Goal: Transaction & Acquisition: Purchase product/service

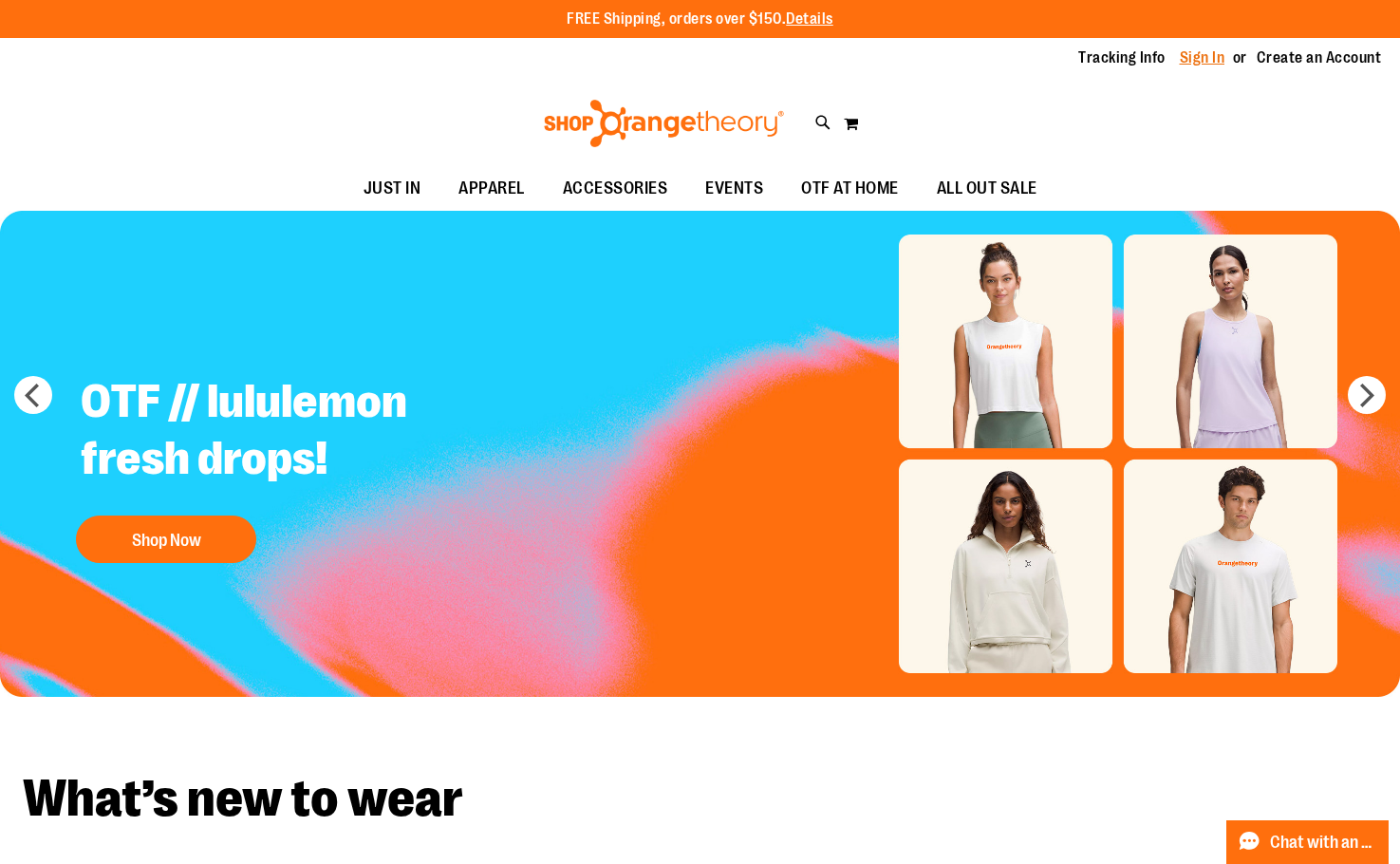
click at [1184, 61] on link "Sign In" at bounding box center [1203, 58] width 46 height 21
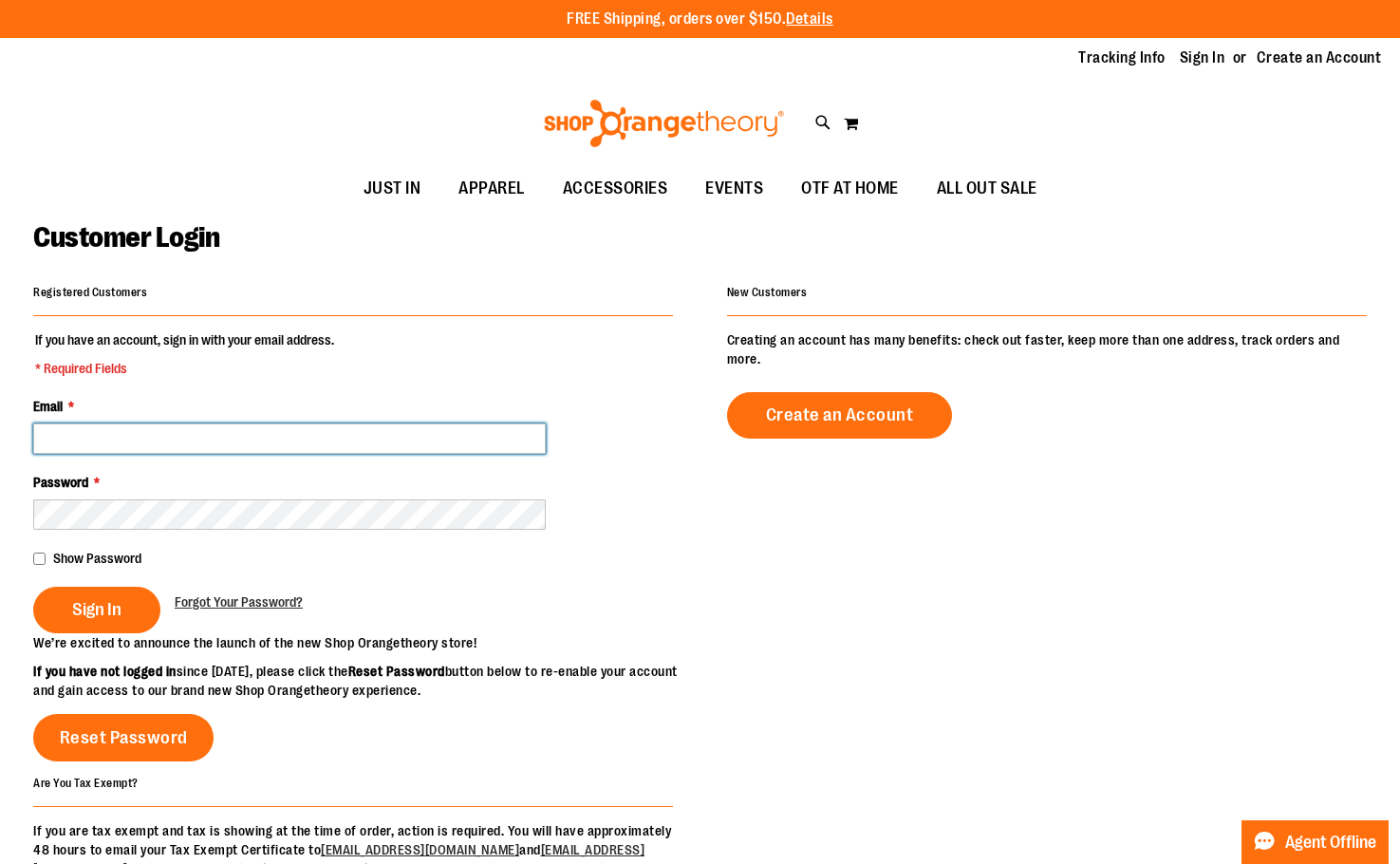
click at [333, 436] on input "Email *" at bounding box center [290, 439] width 513 height 31
type input "**********"
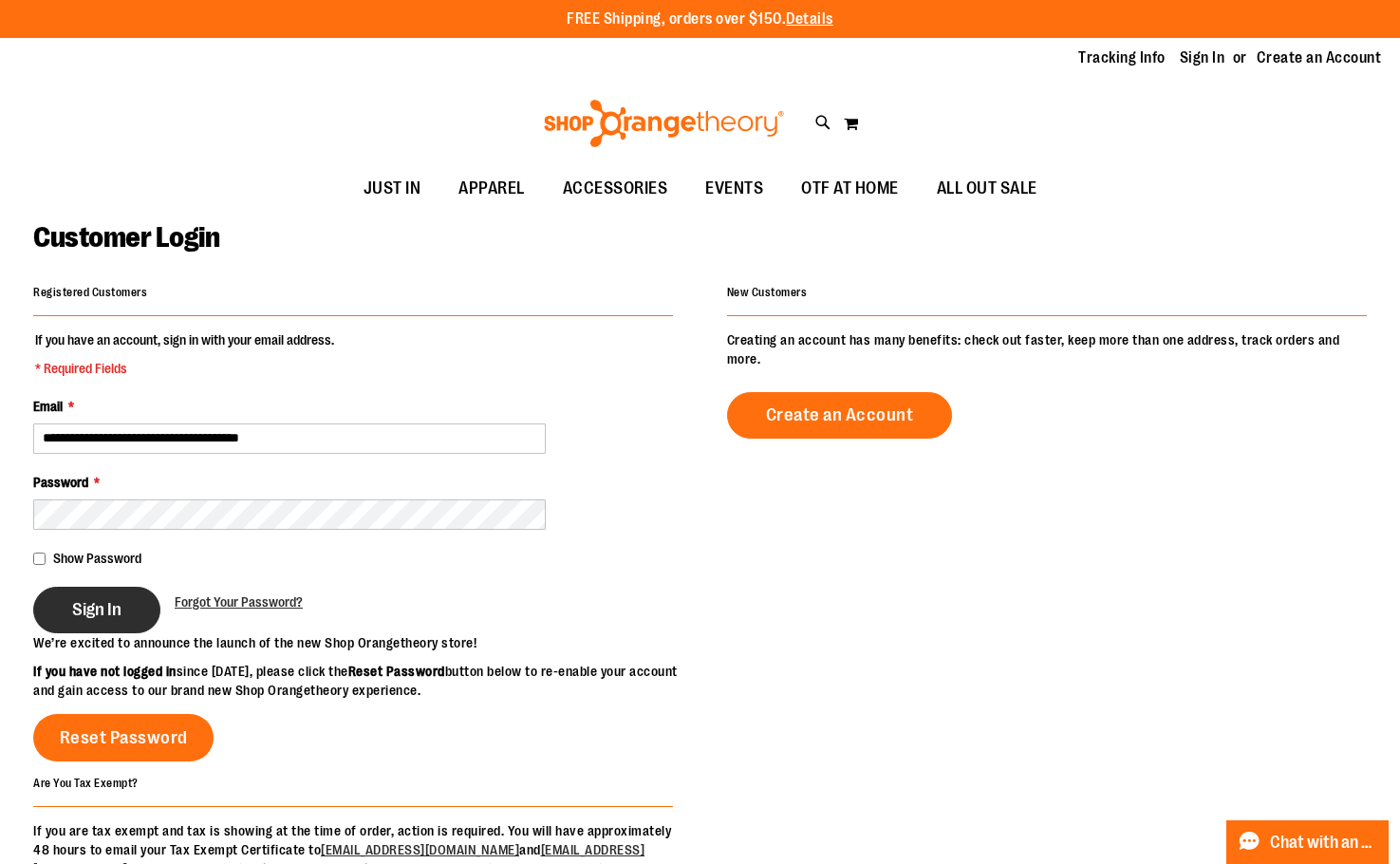
click at [91, 615] on span "Sign In" at bounding box center [97, 609] width 50 height 21
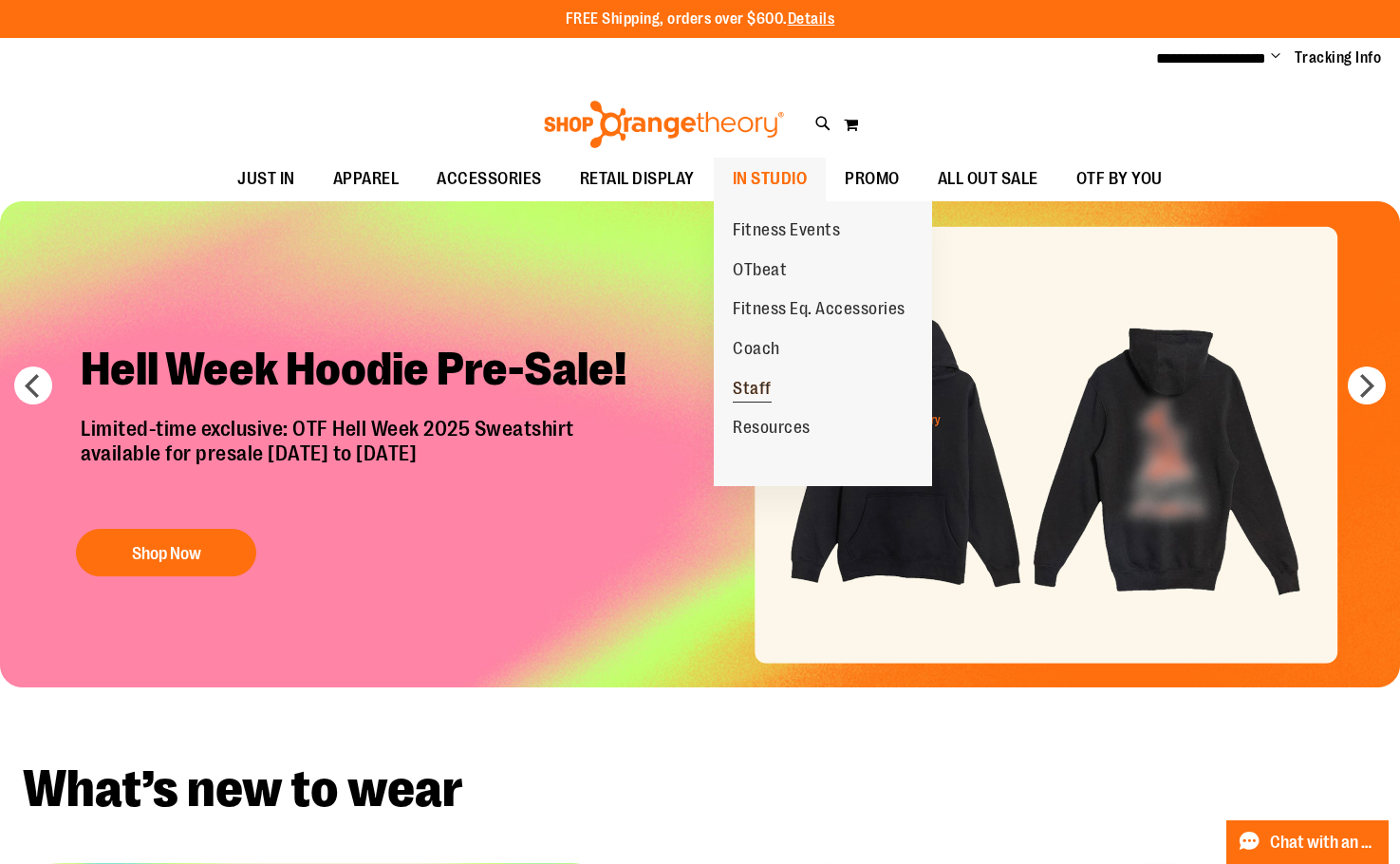
click at [755, 392] on span "Staff" at bounding box center [752, 390] width 39 height 24
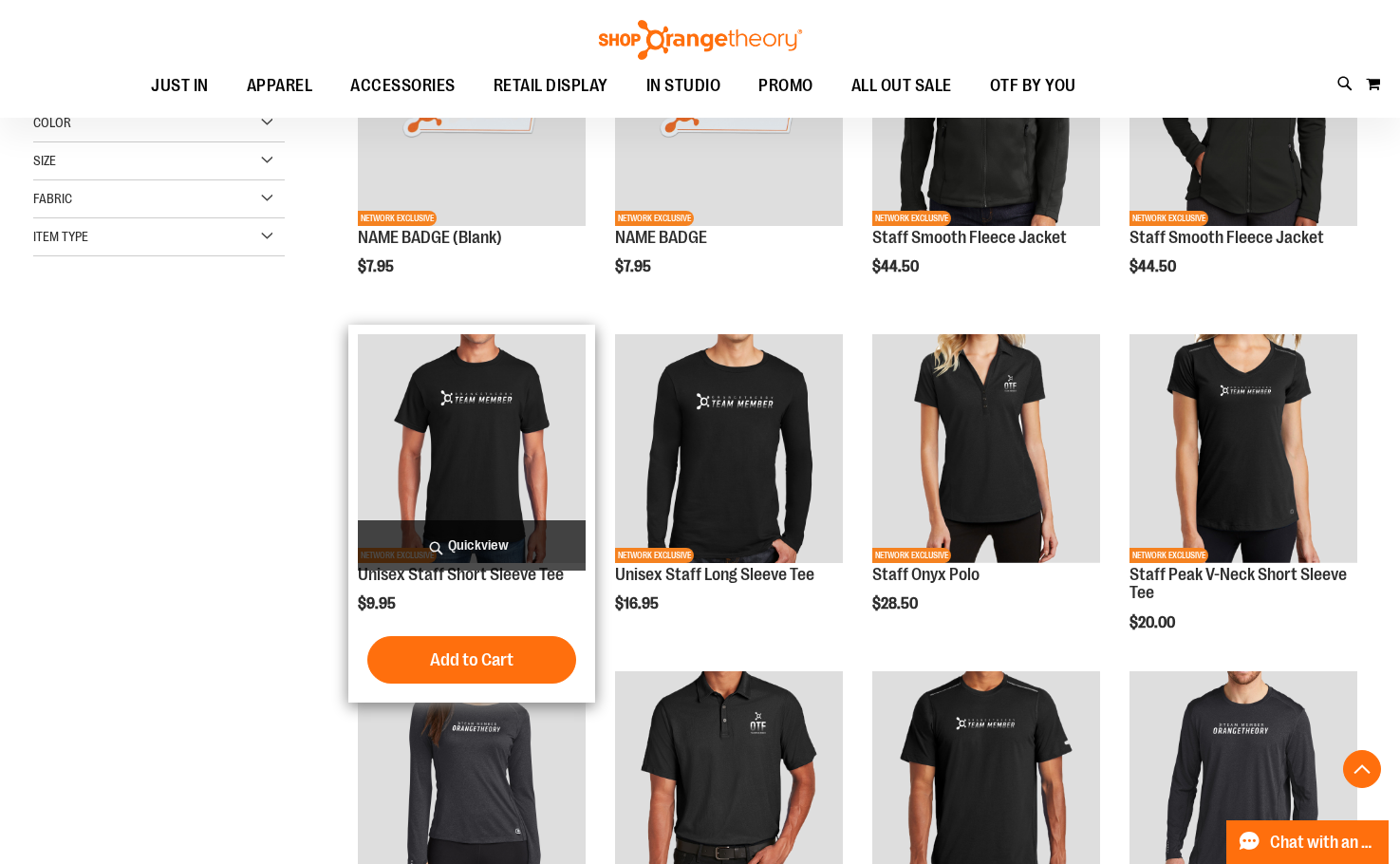
scroll to position [474, 0]
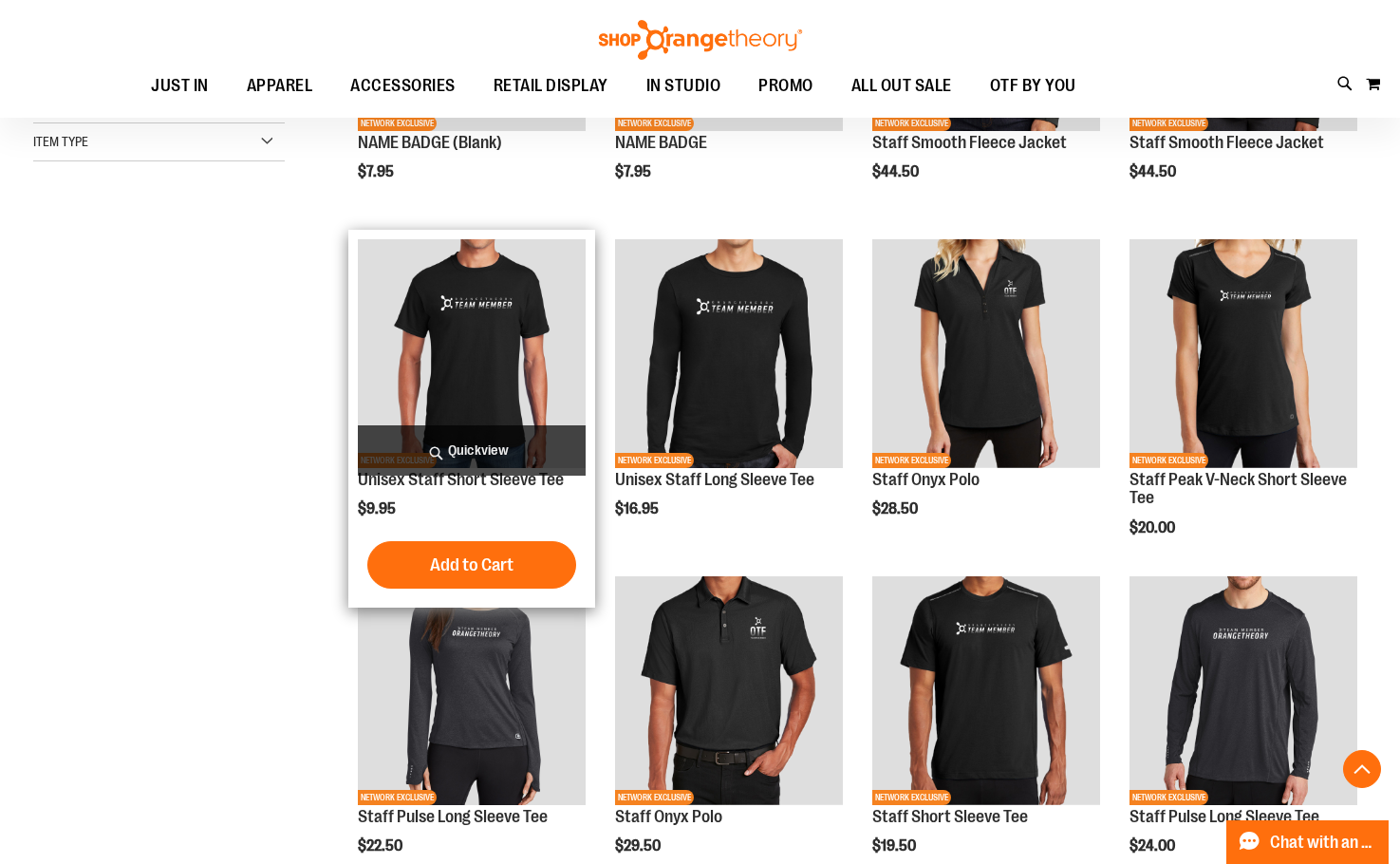
click at [474, 362] on img "product" at bounding box center [471, 353] width 228 height 228
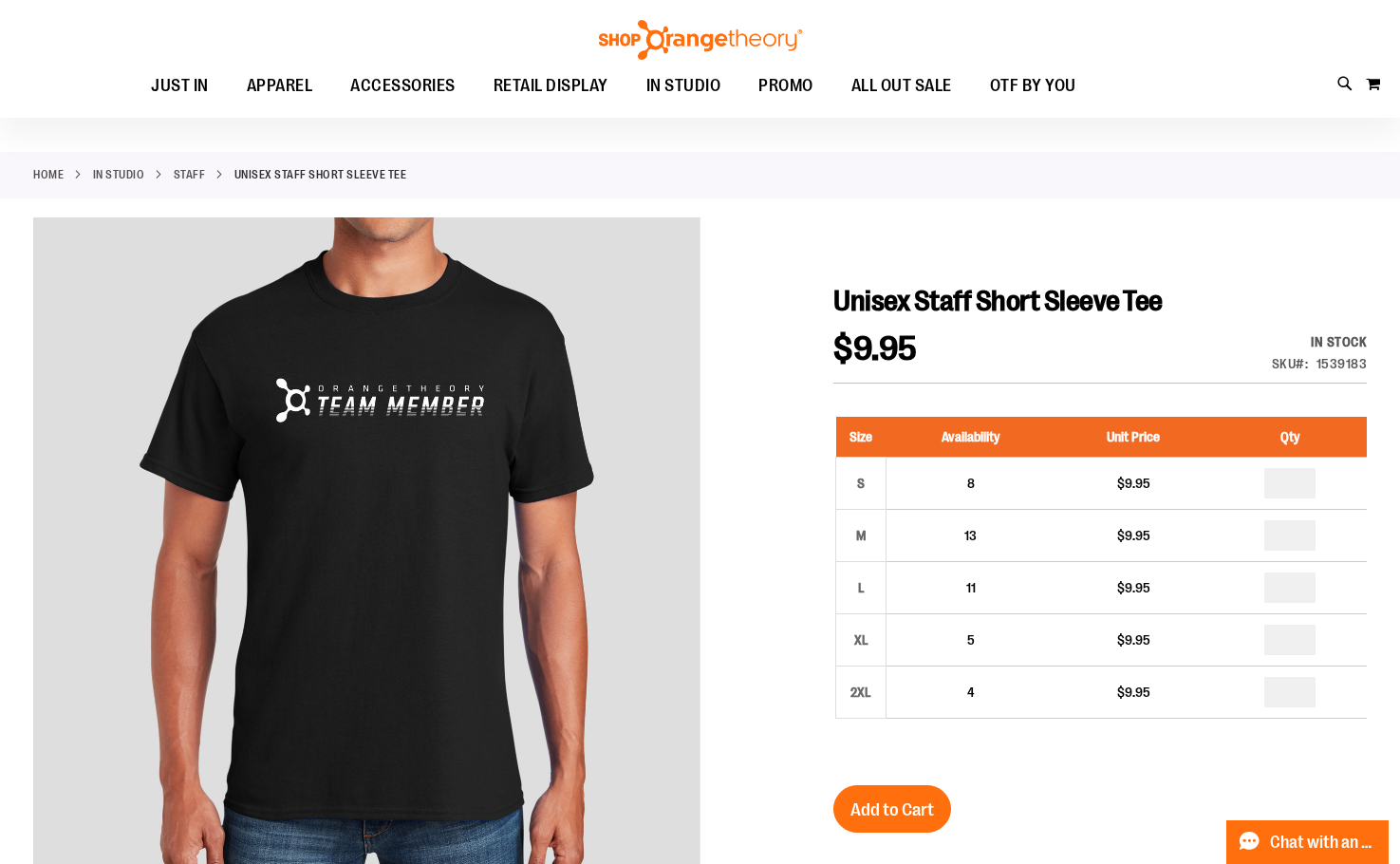
scroll to position [94, 0]
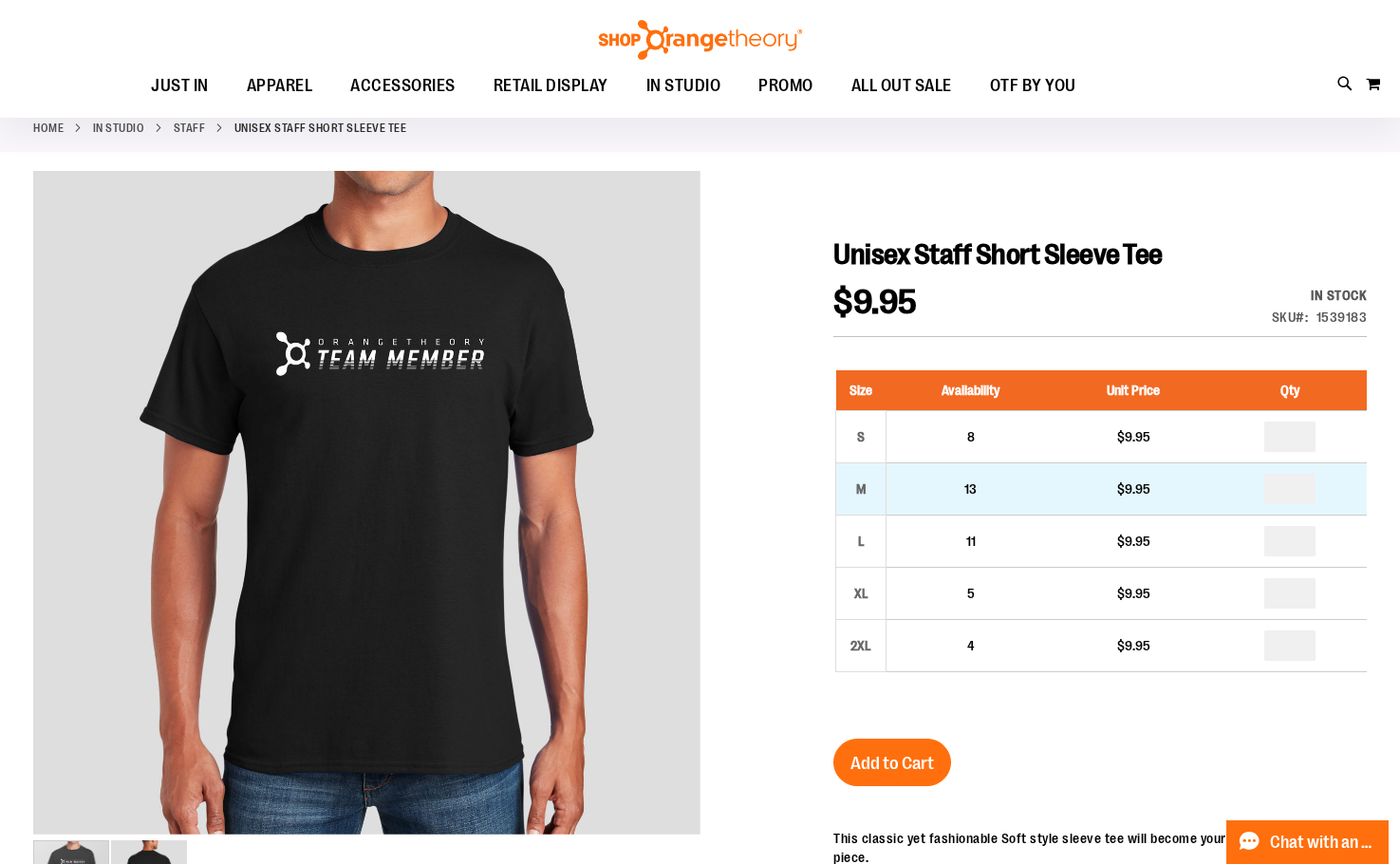
click at [1324, 491] on td "*" at bounding box center [1290, 489] width 154 height 53
click at [1302, 488] on input "number" at bounding box center [1290, 489] width 52 height 31
type input "*"
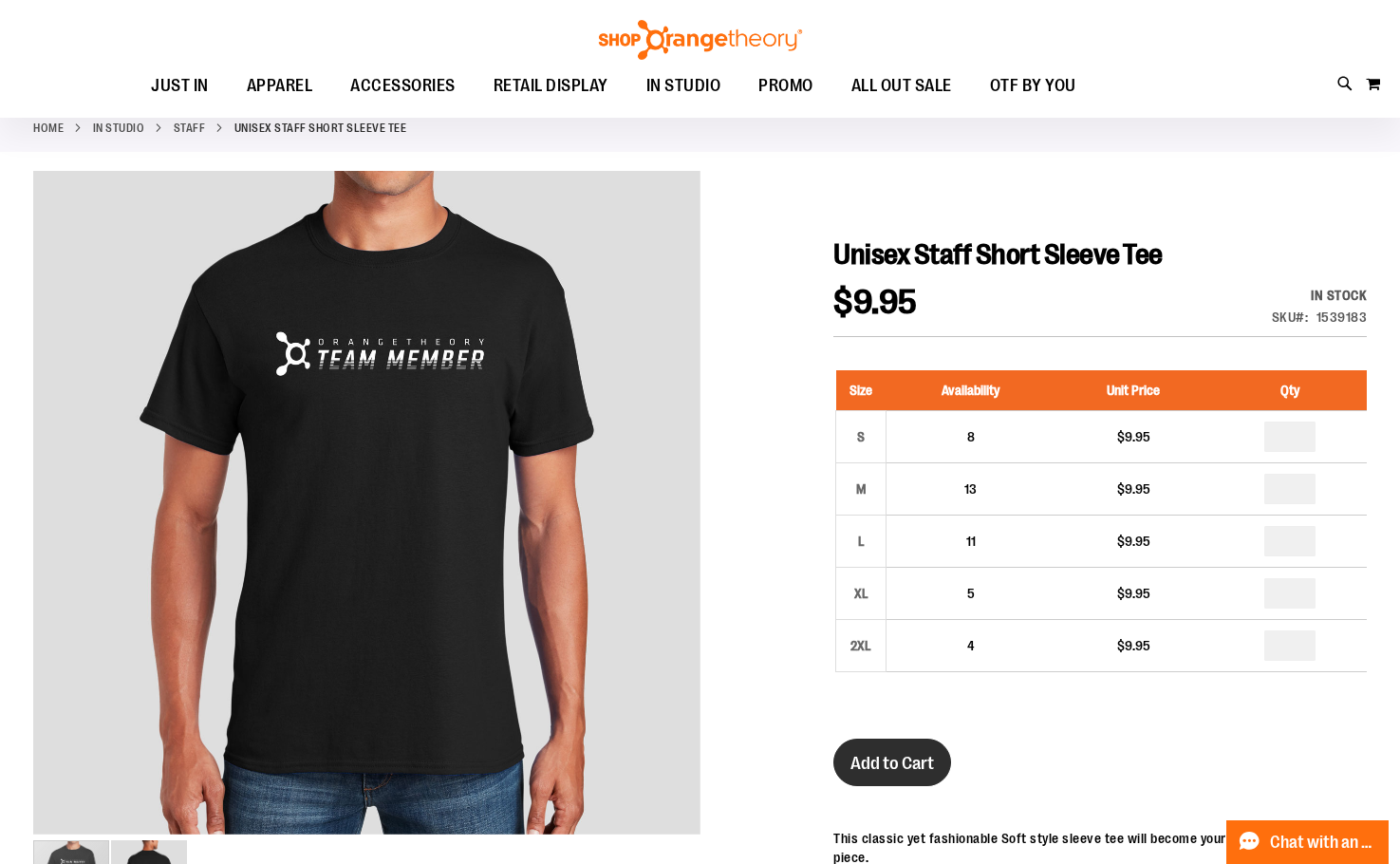
click at [919, 766] on span "Add to Cart" at bounding box center [891, 764] width 83 height 21
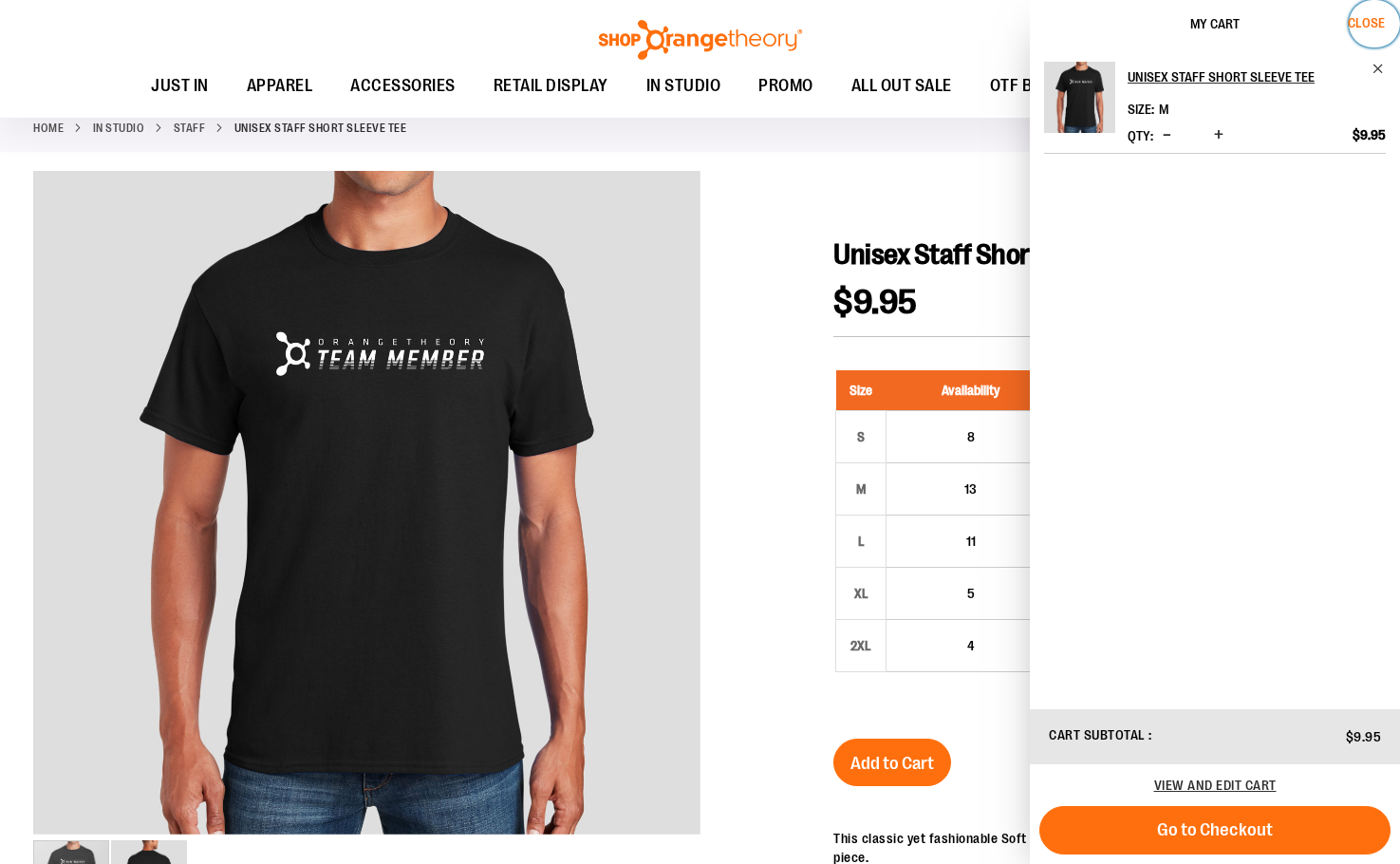
click at [1379, 20] on span "Close" at bounding box center [1367, 23] width 37 height 15
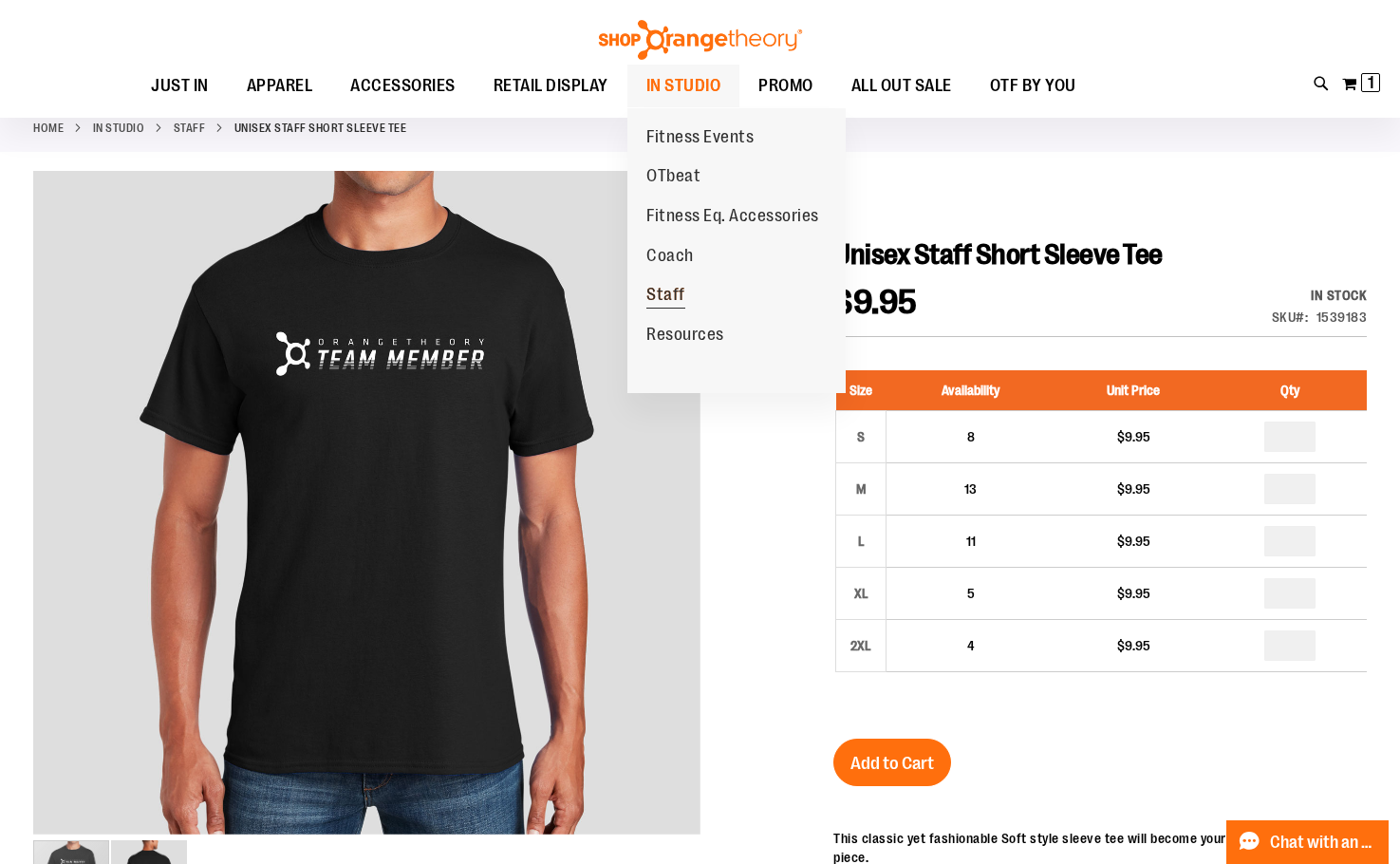
click at [660, 299] on span "Staff" at bounding box center [666, 297] width 39 height 24
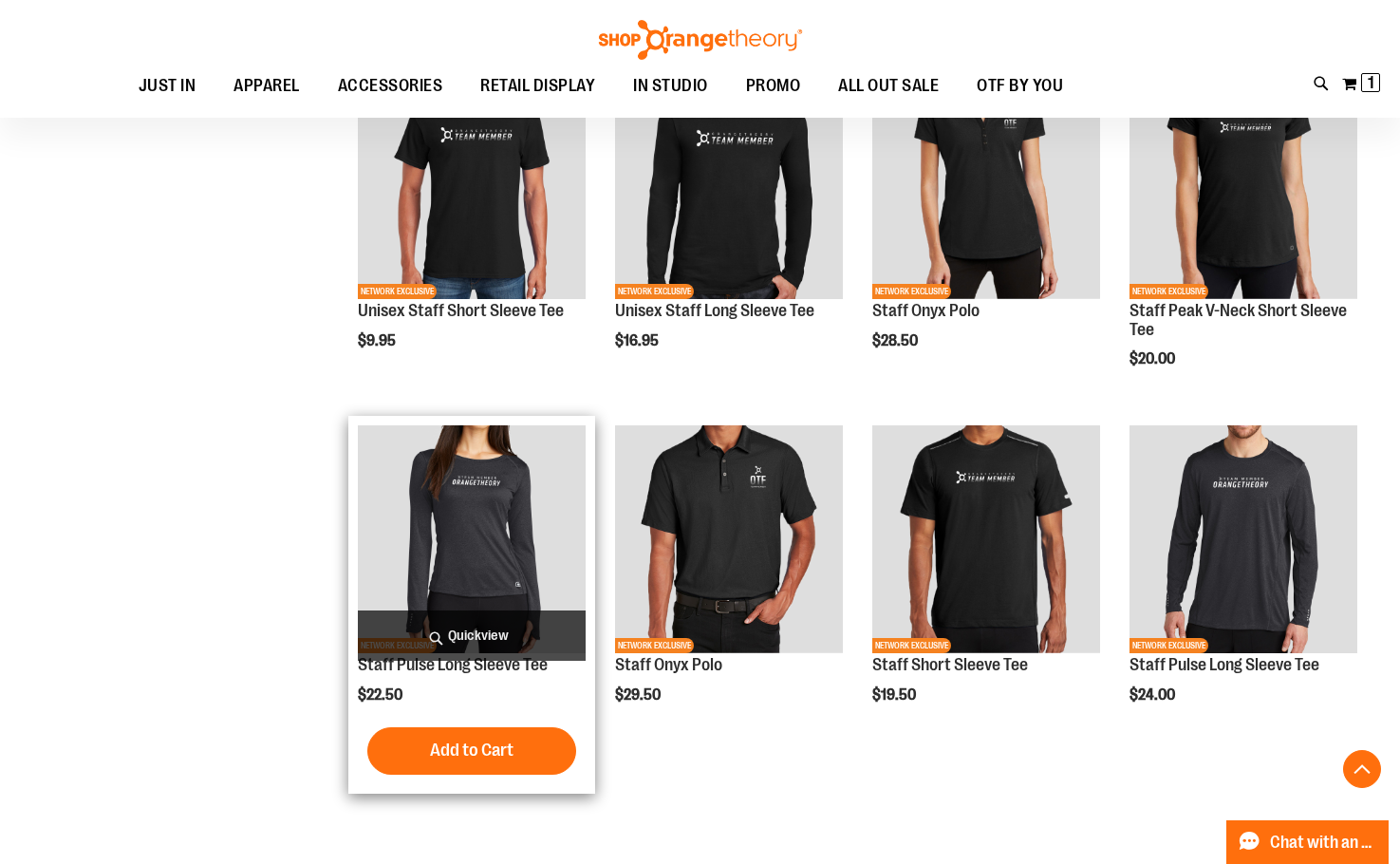
scroll to position [664, 0]
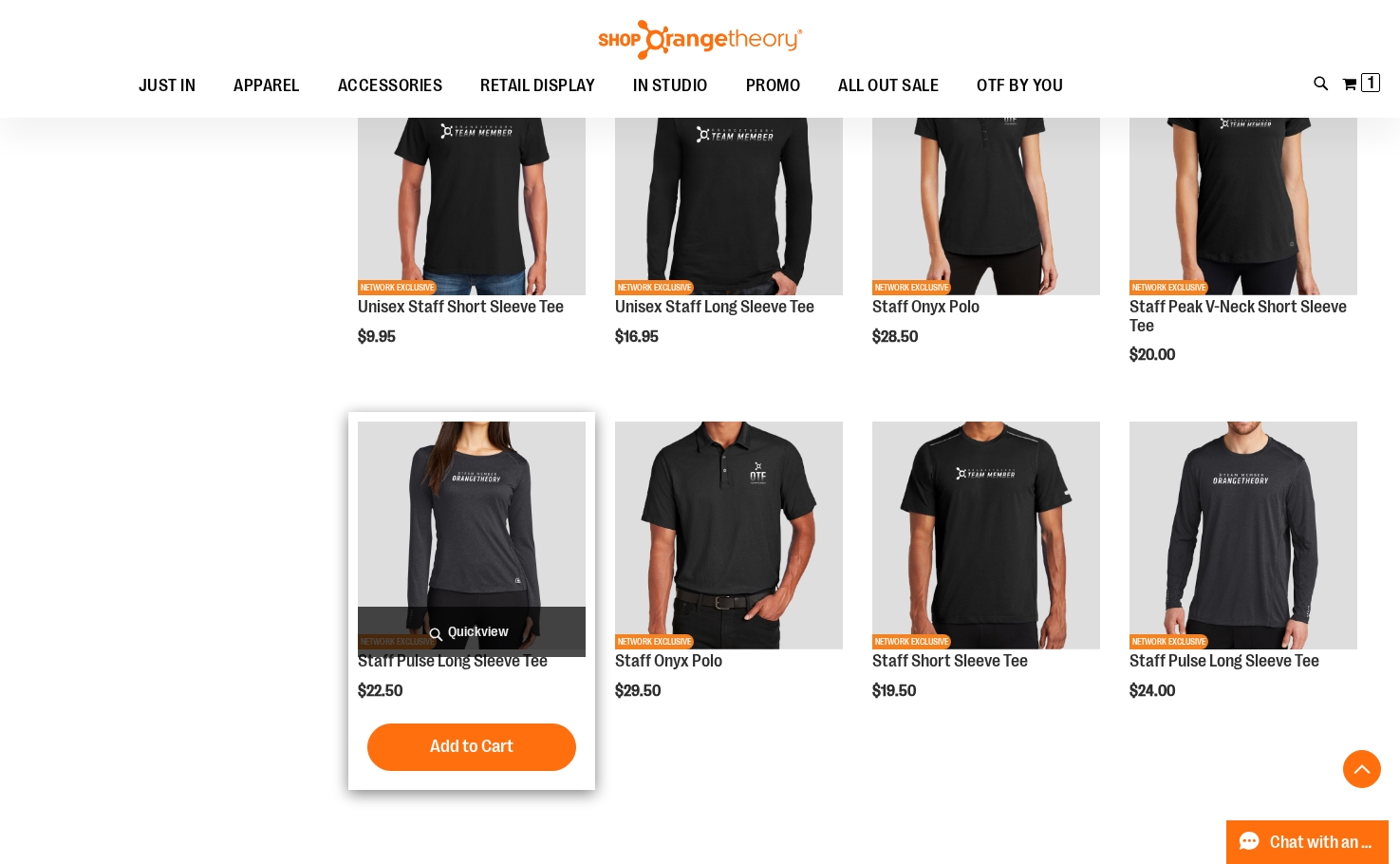
click at [512, 514] on img "product" at bounding box center [471, 536] width 228 height 228
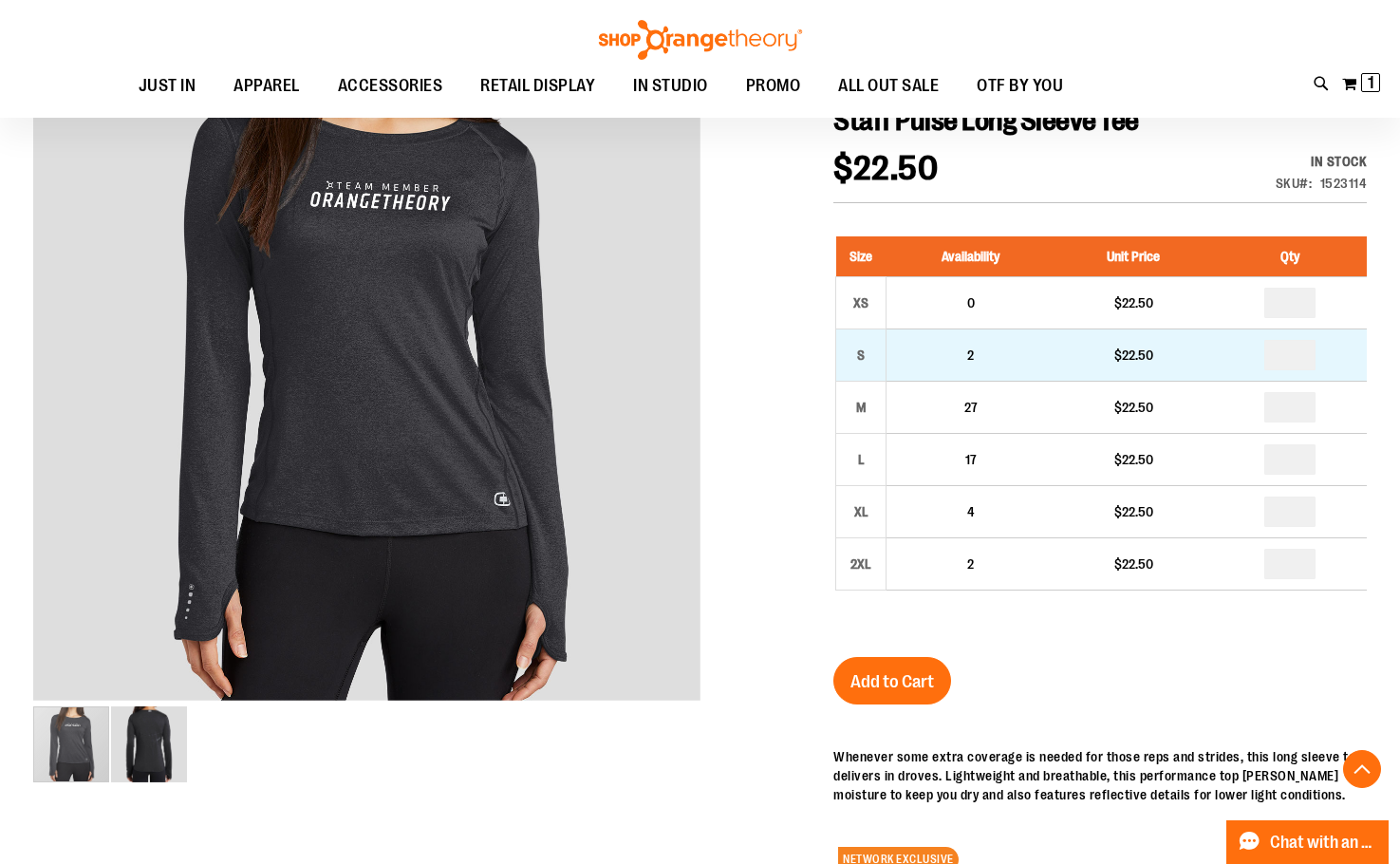
scroll to position [189, 0]
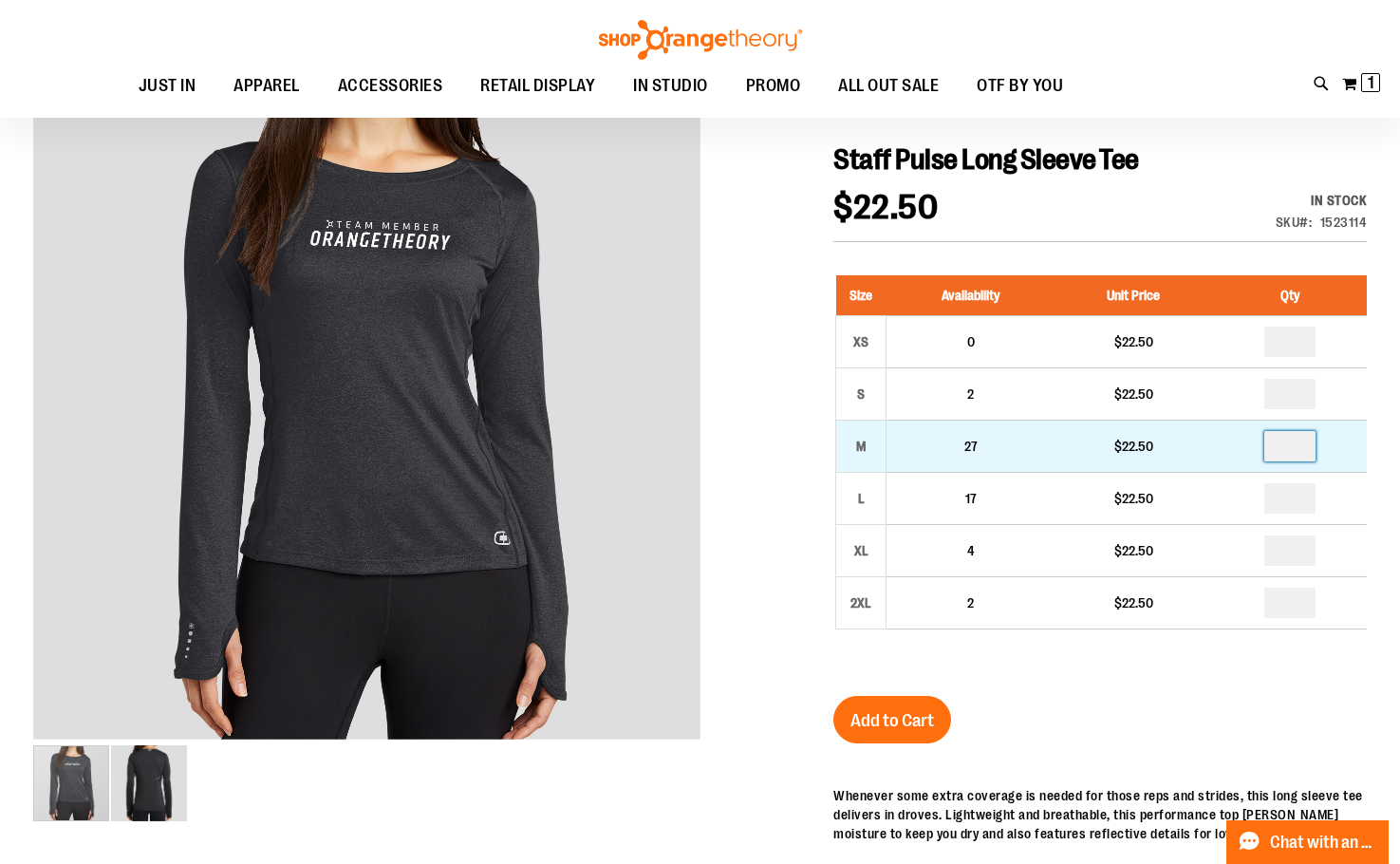
click at [1314, 450] on input "number" at bounding box center [1290, 447] width 52 height 31
type input "*"
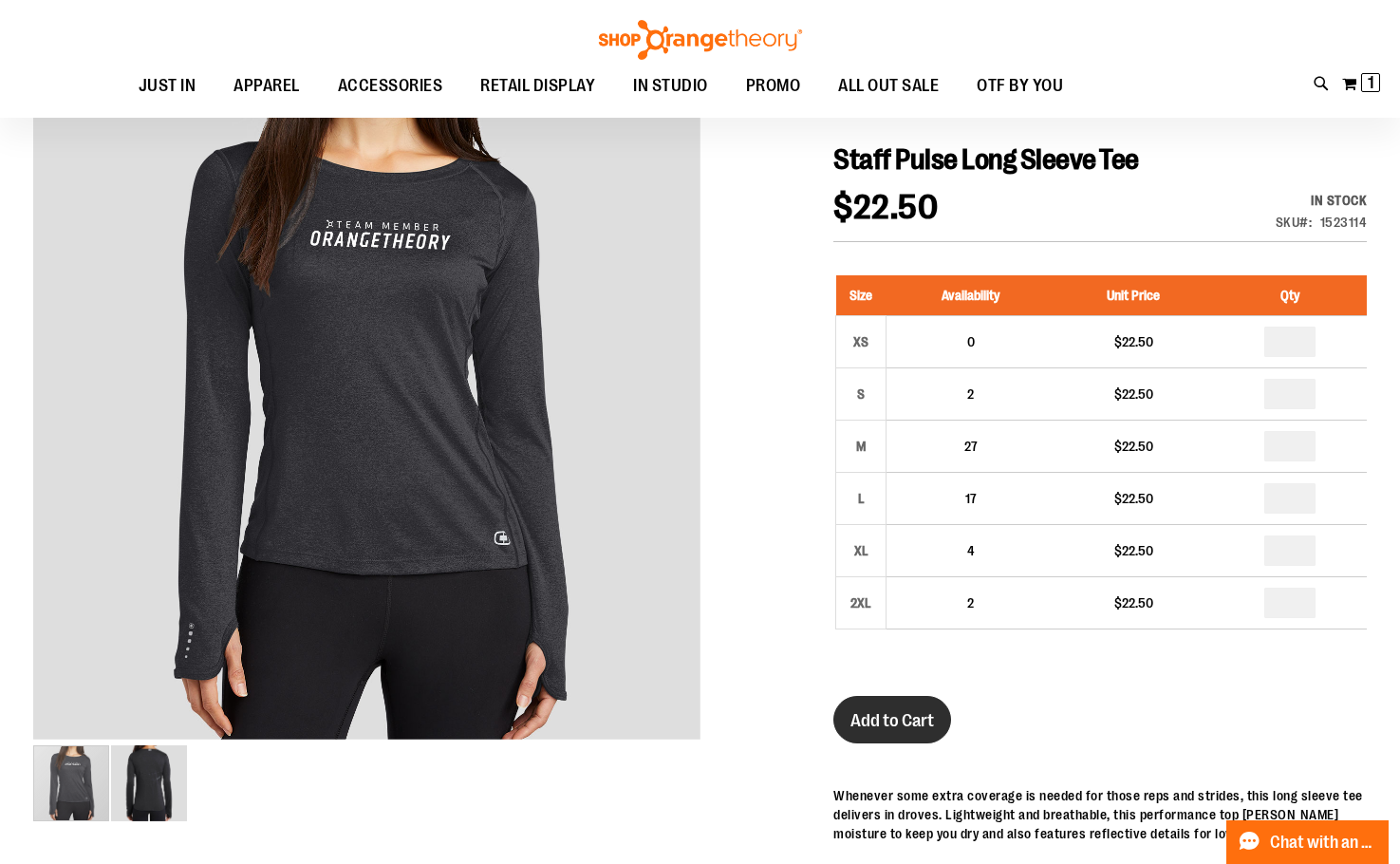
click at [854, 733] on button "Add to Cart" at bounding box center [892, 720] width 118 height 48
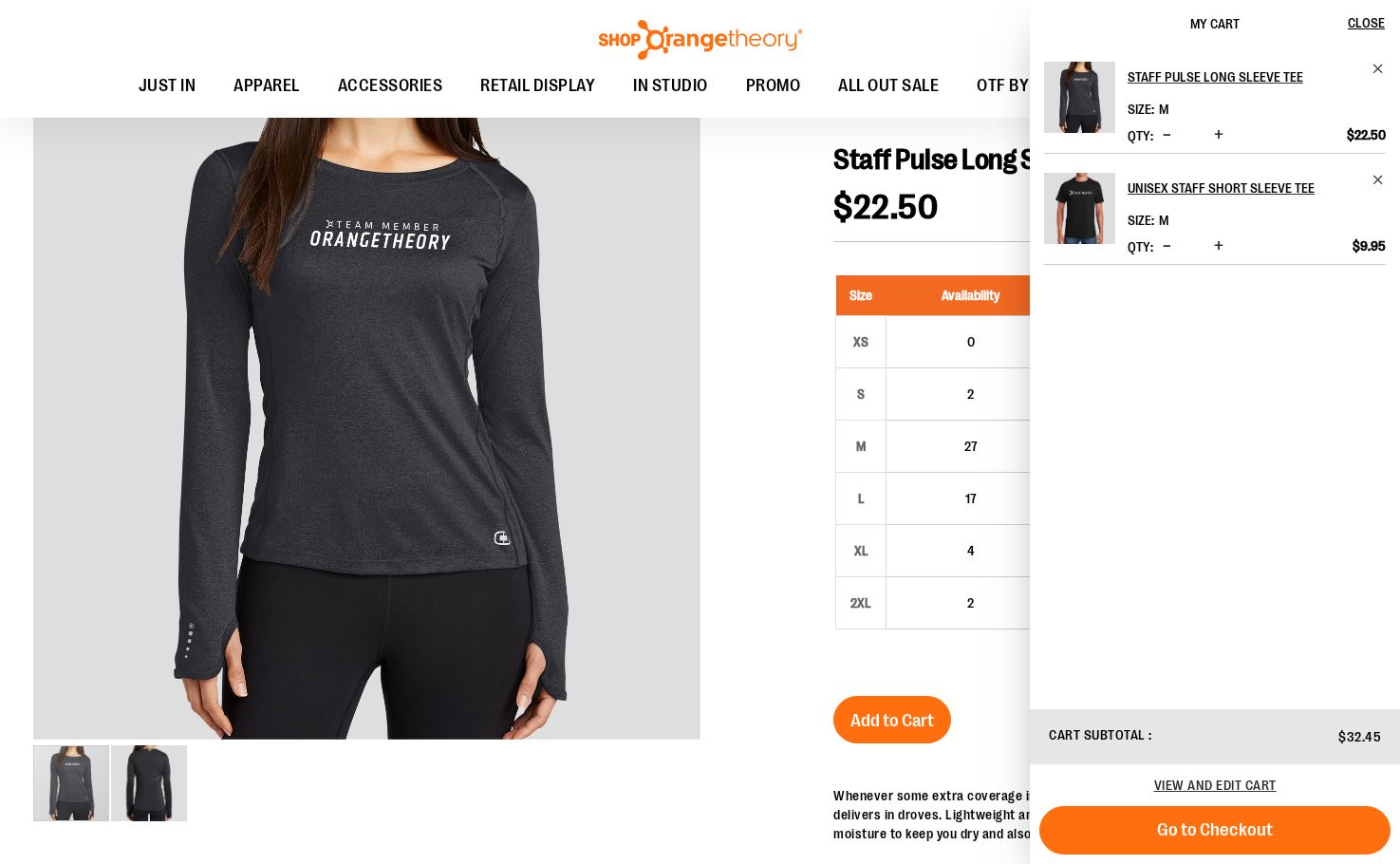
click at [946, 35] on div "Toggle Nav Search Popular Suggestions Advanced Search" at bounding box center [700, 58] width 1400 height 118
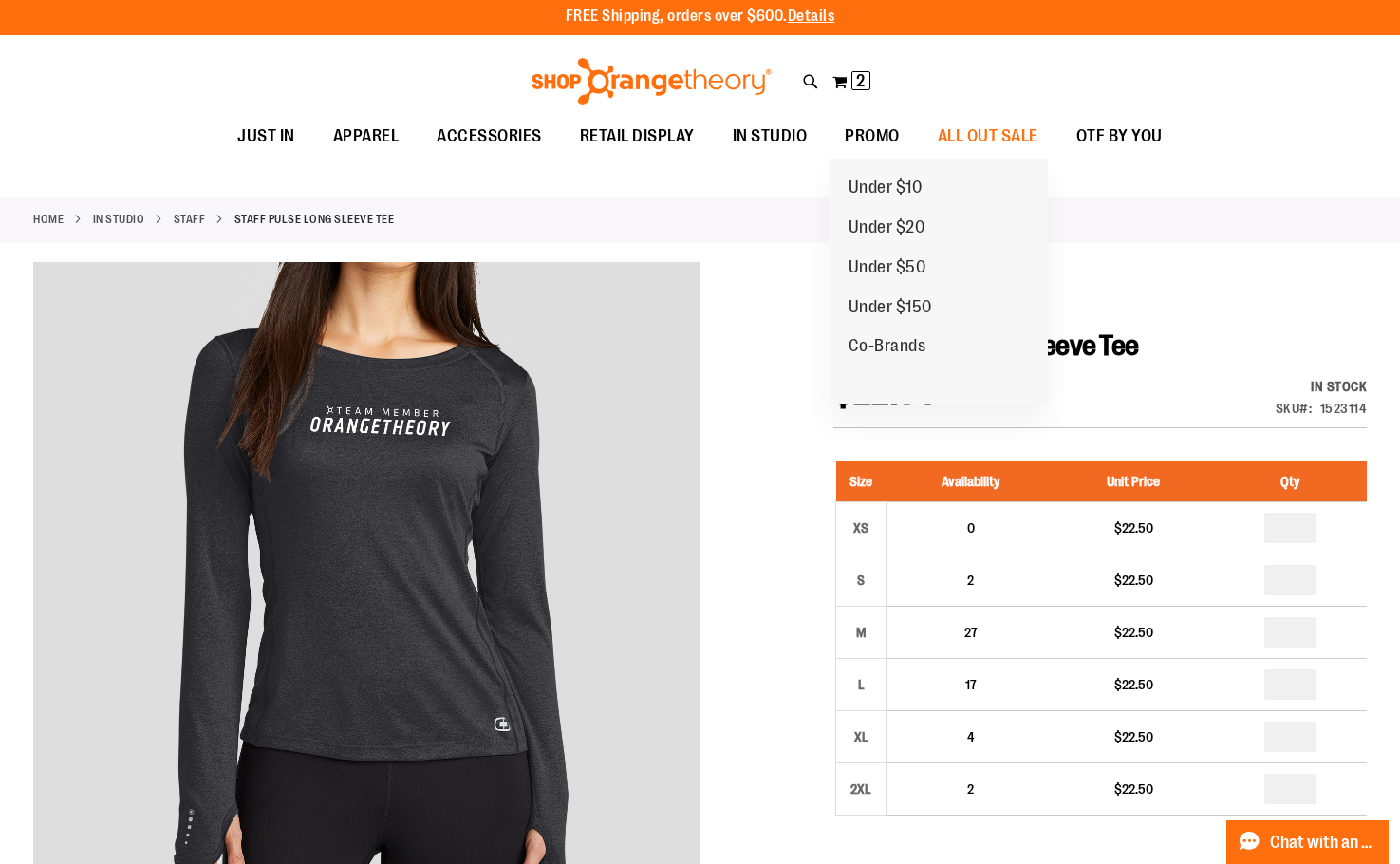
scroll to position [0, 0]
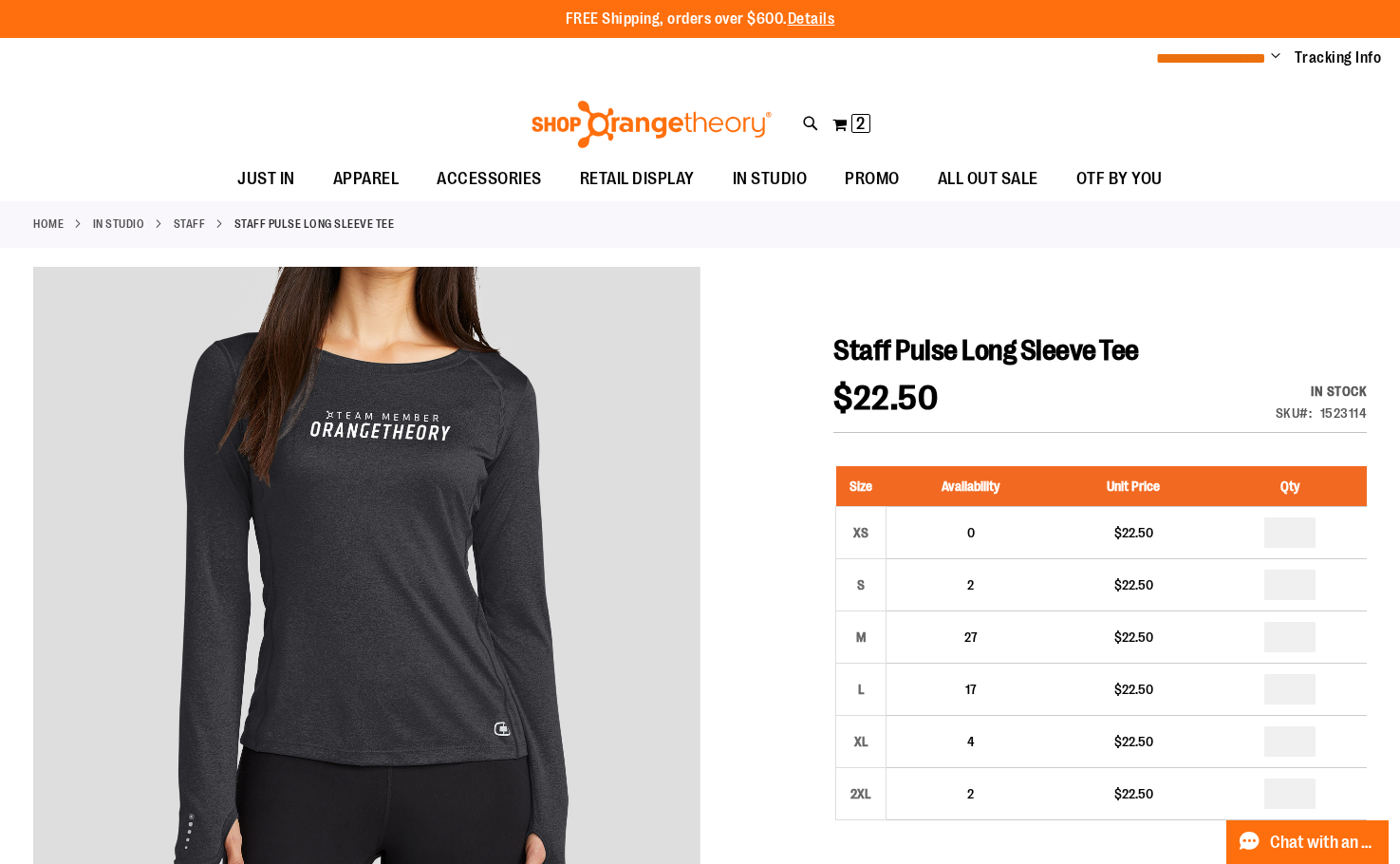
click at [1253, 52] on span "**********" at bounding box center [1211, 58] width 110 height 14
click at [1271, 57] on span "Change" at bounding box center [1276, 57] width 10 height 18
click at [1210, 126] on link "Sign Out" at bounding box center [1208, 128] width 166 height 36
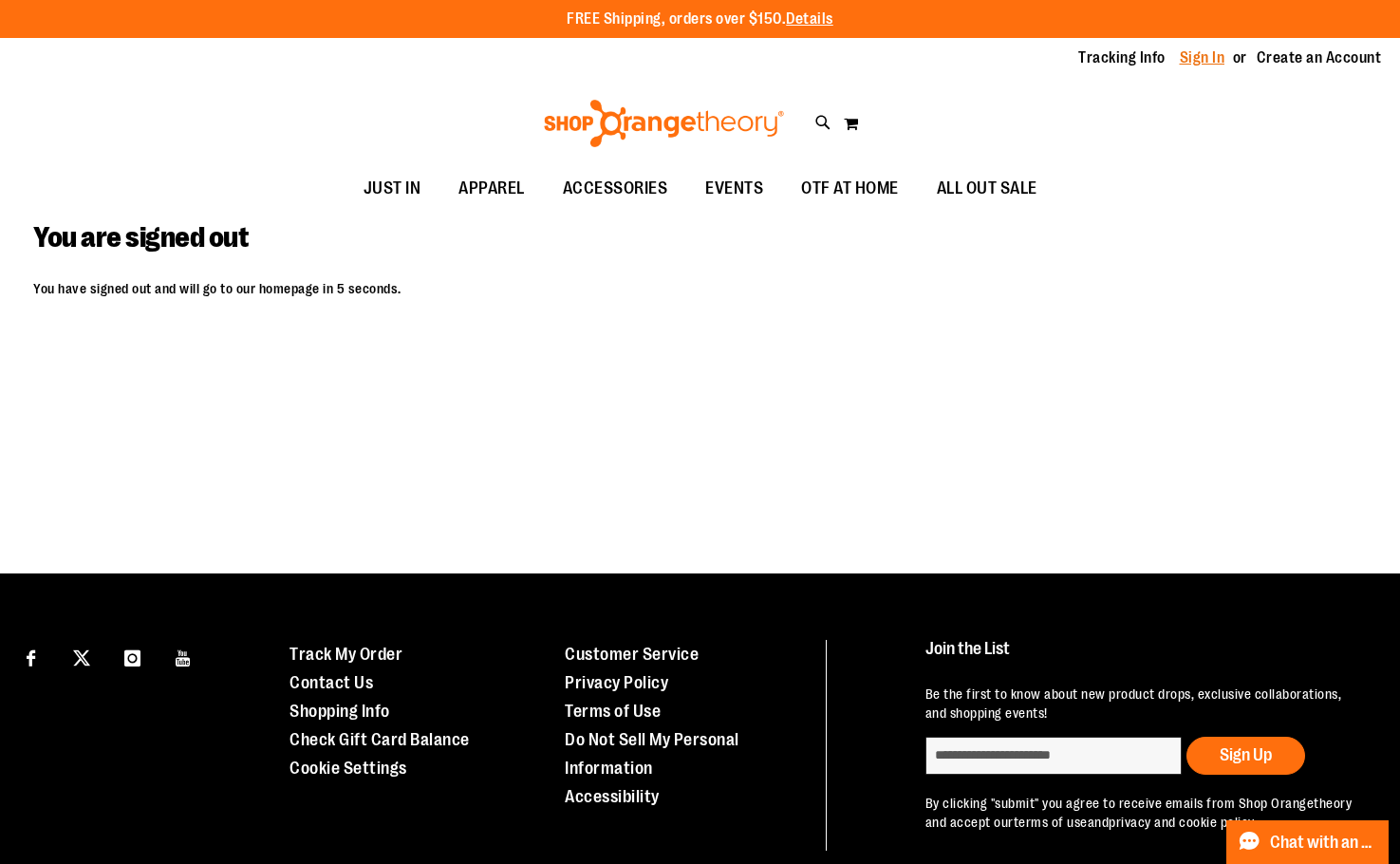
click at [1198, 65] on link "Sign In" at bounding box center [1203, 58] width 46 height 21
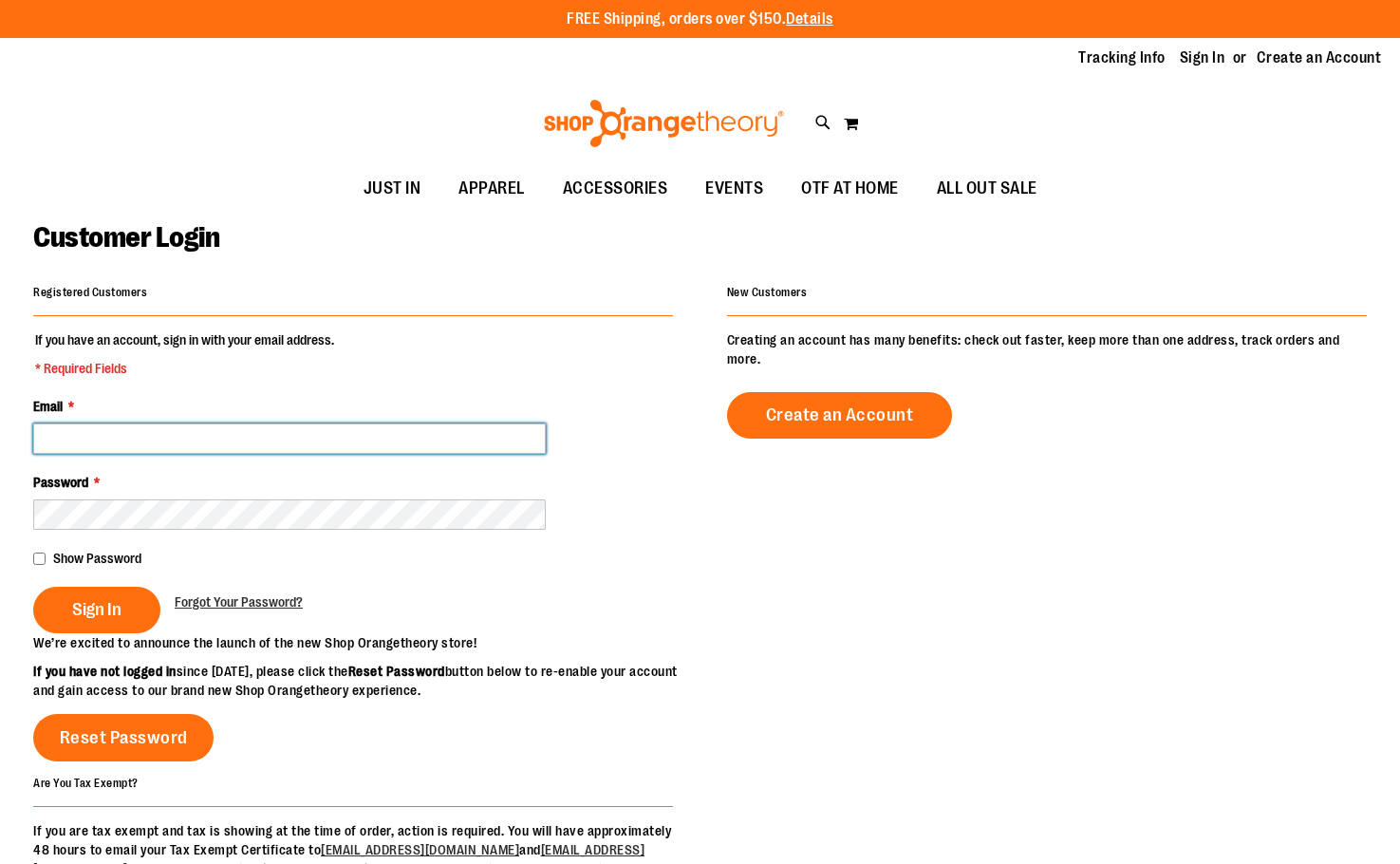
click at [223, 438] on input "Email *" at bounding box center [290, 439] width 513 height 31
type input "**********"
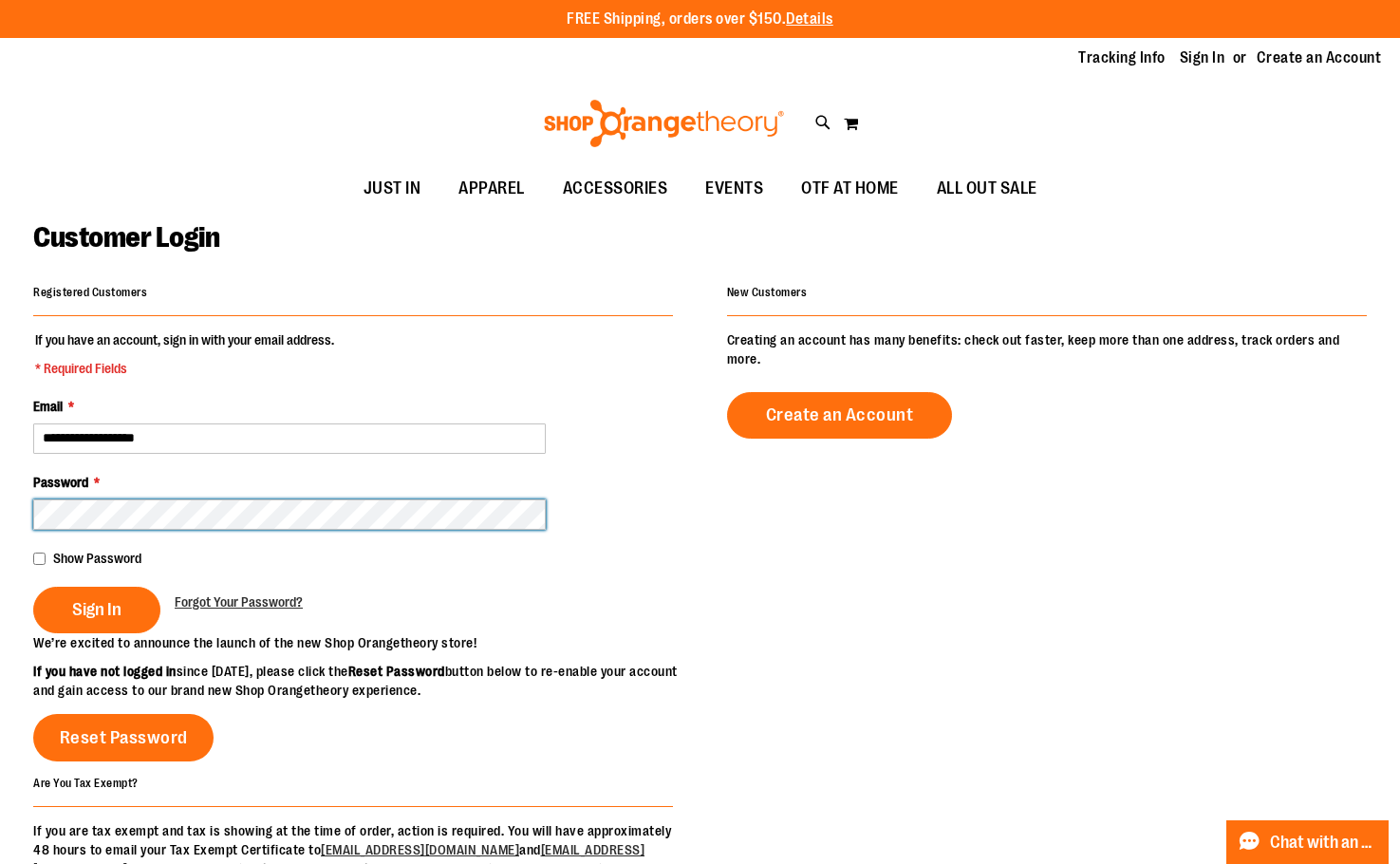
click at [33, 587] on button "Sign In" at bounding box center [97, 610] width 127 height 47
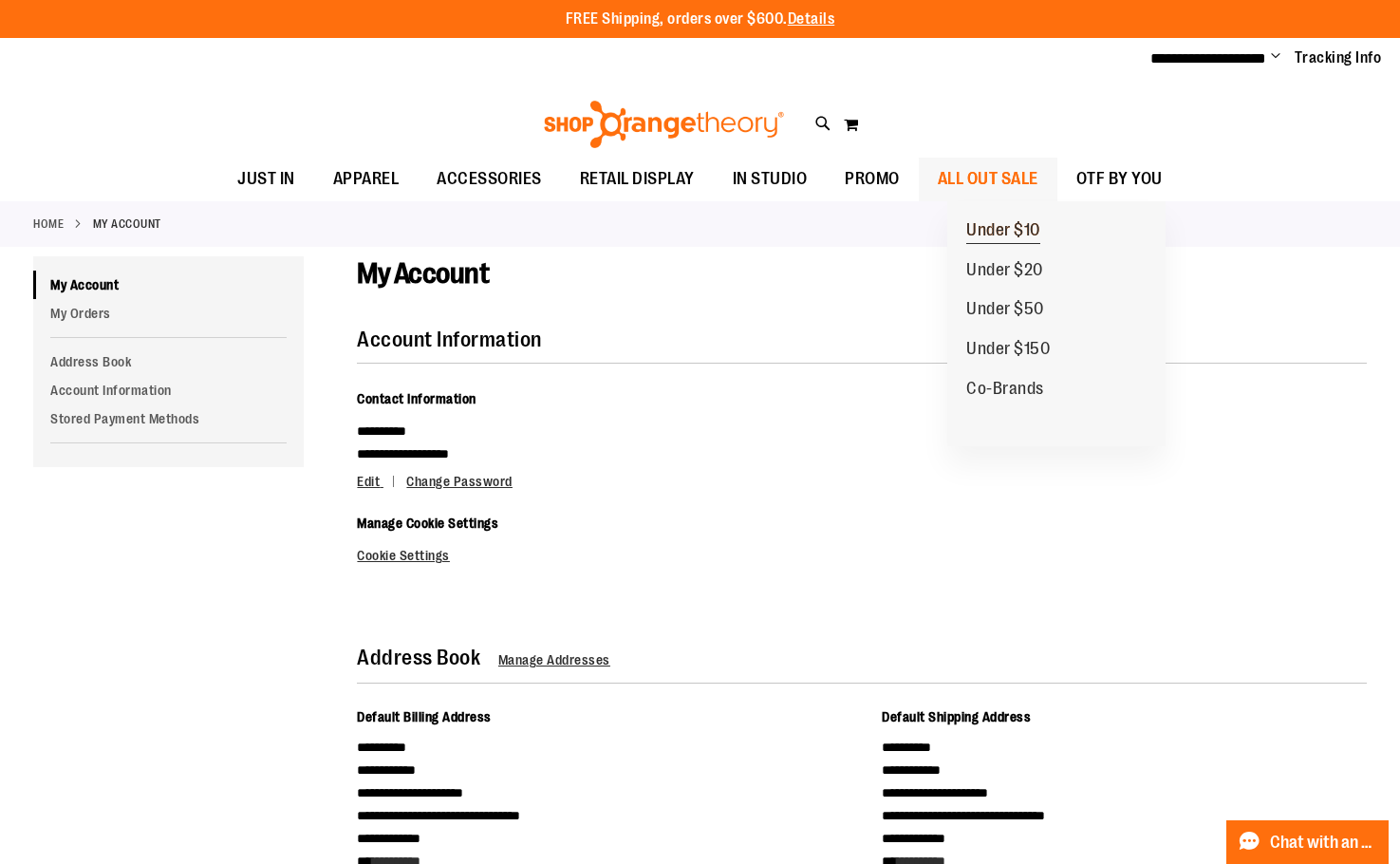
click at [1031, 234] on span "Under $10" at bounding box center [1003, 232] width 74 height 24
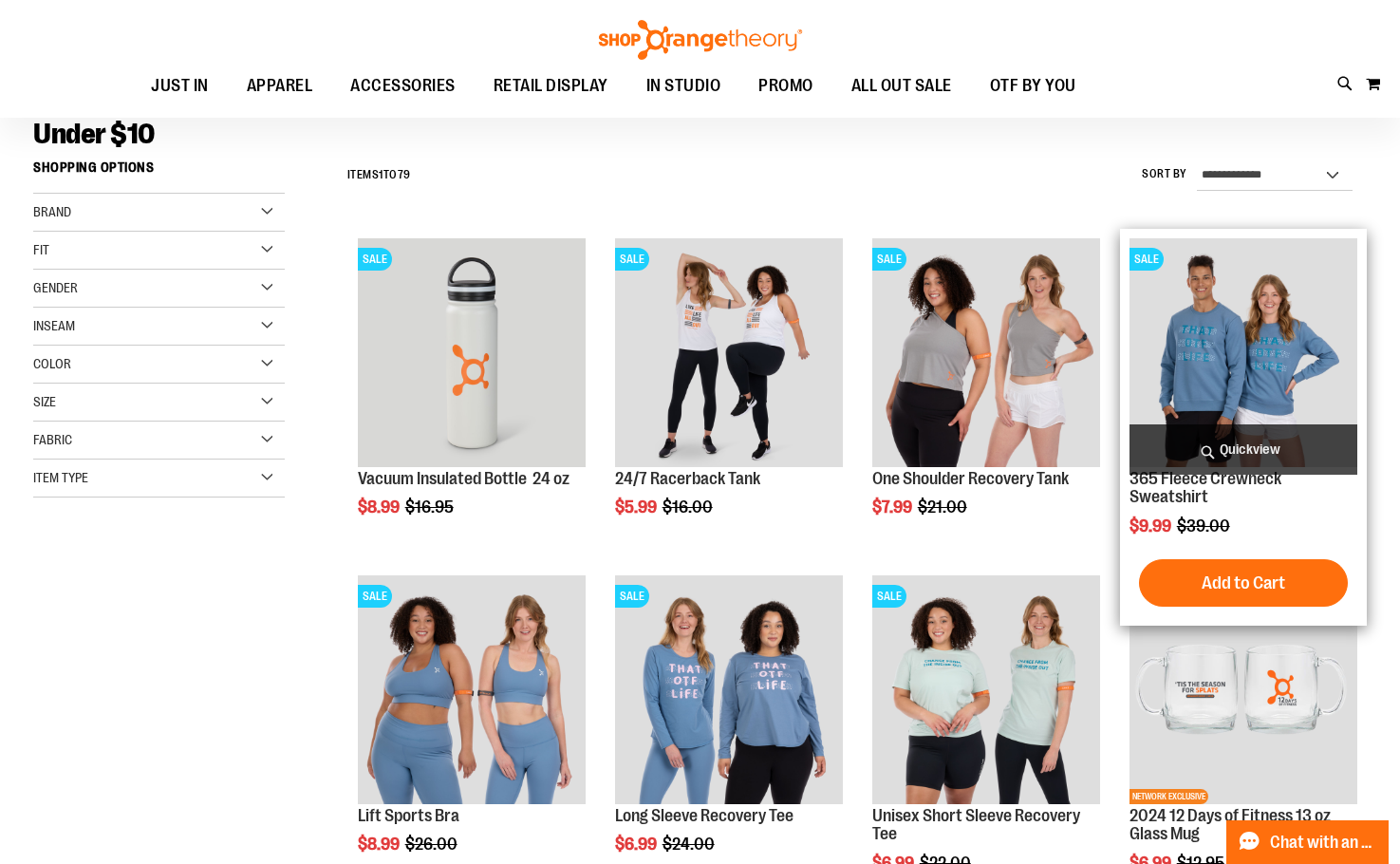
scroll to position [284, 0]
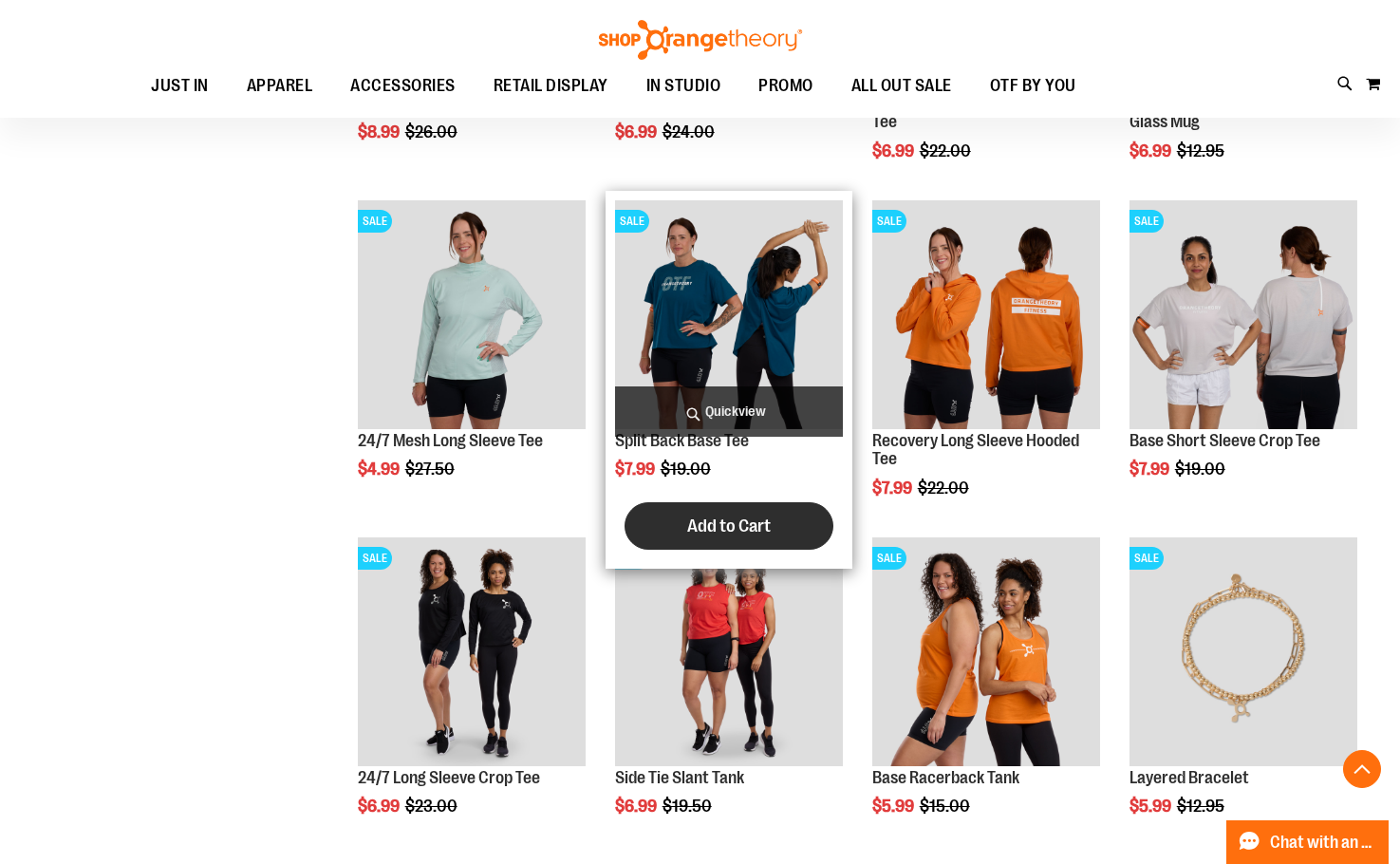
scroll to position [853, 0]
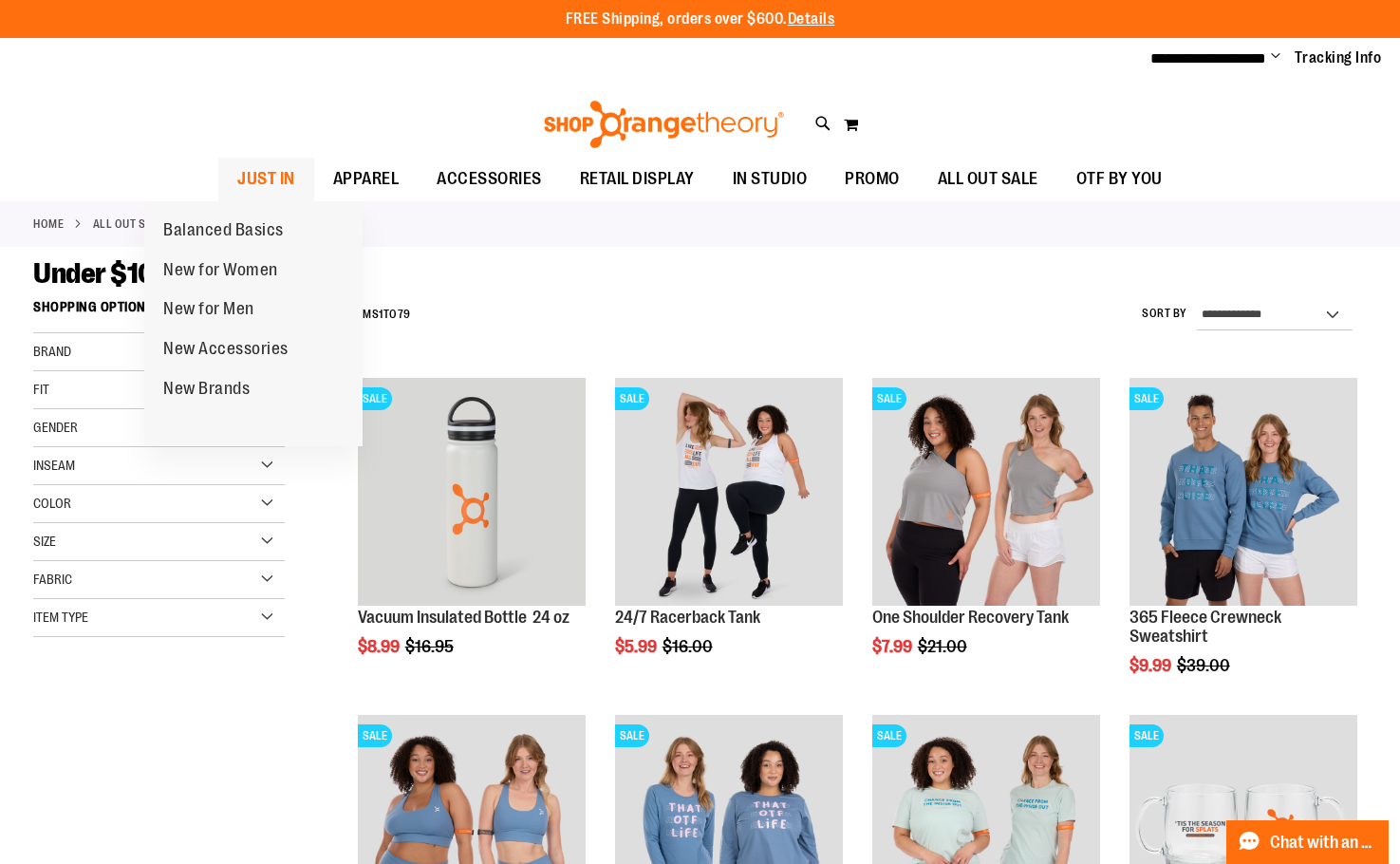
click at [237, 162] on span "JUST IN" at bounding box center [266, 179] width 58 height 43
click at [239, 394] on span "New Brands" at bounding box center [207, 390] width 86 height 24
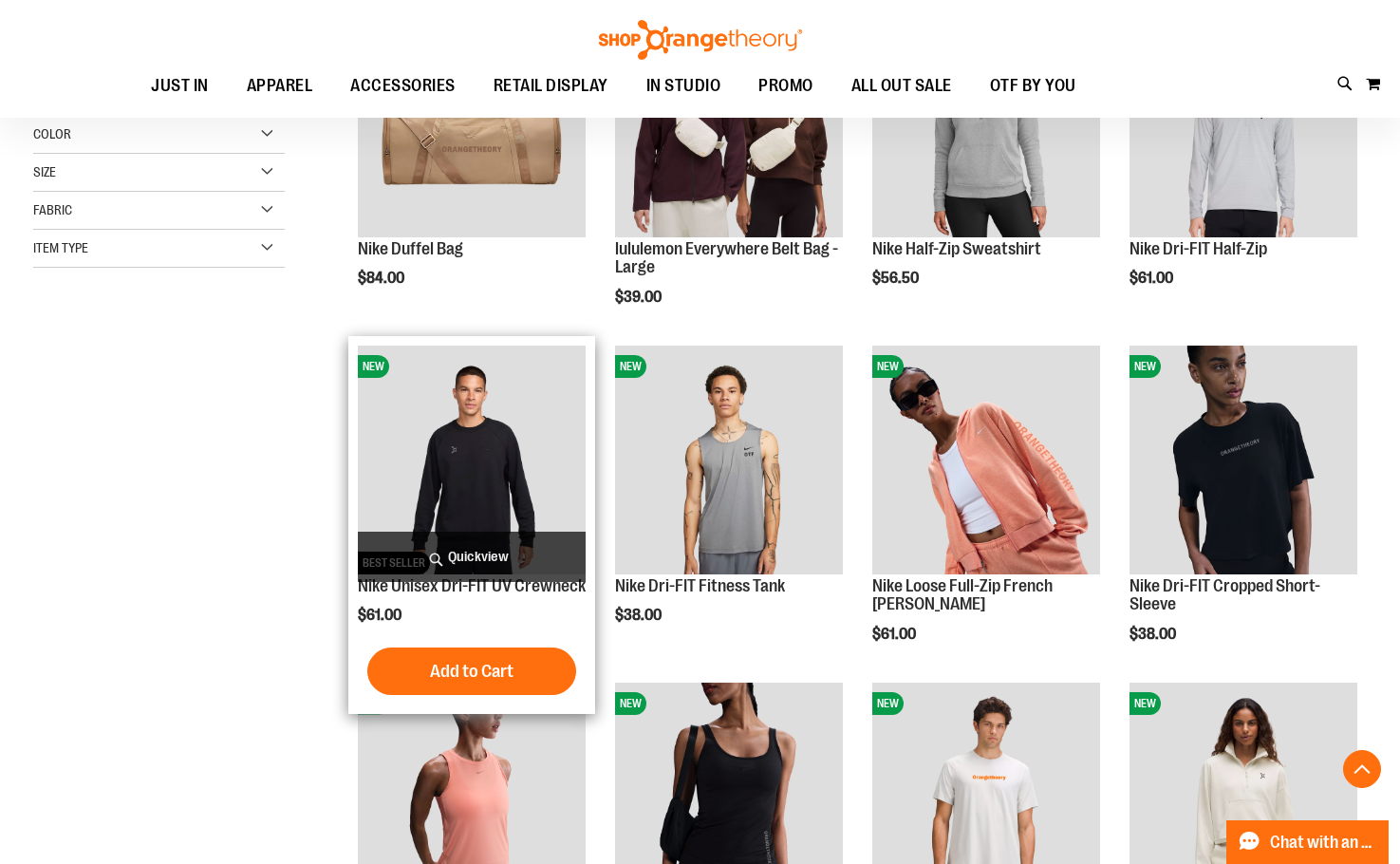
scroll to position [379, 0]
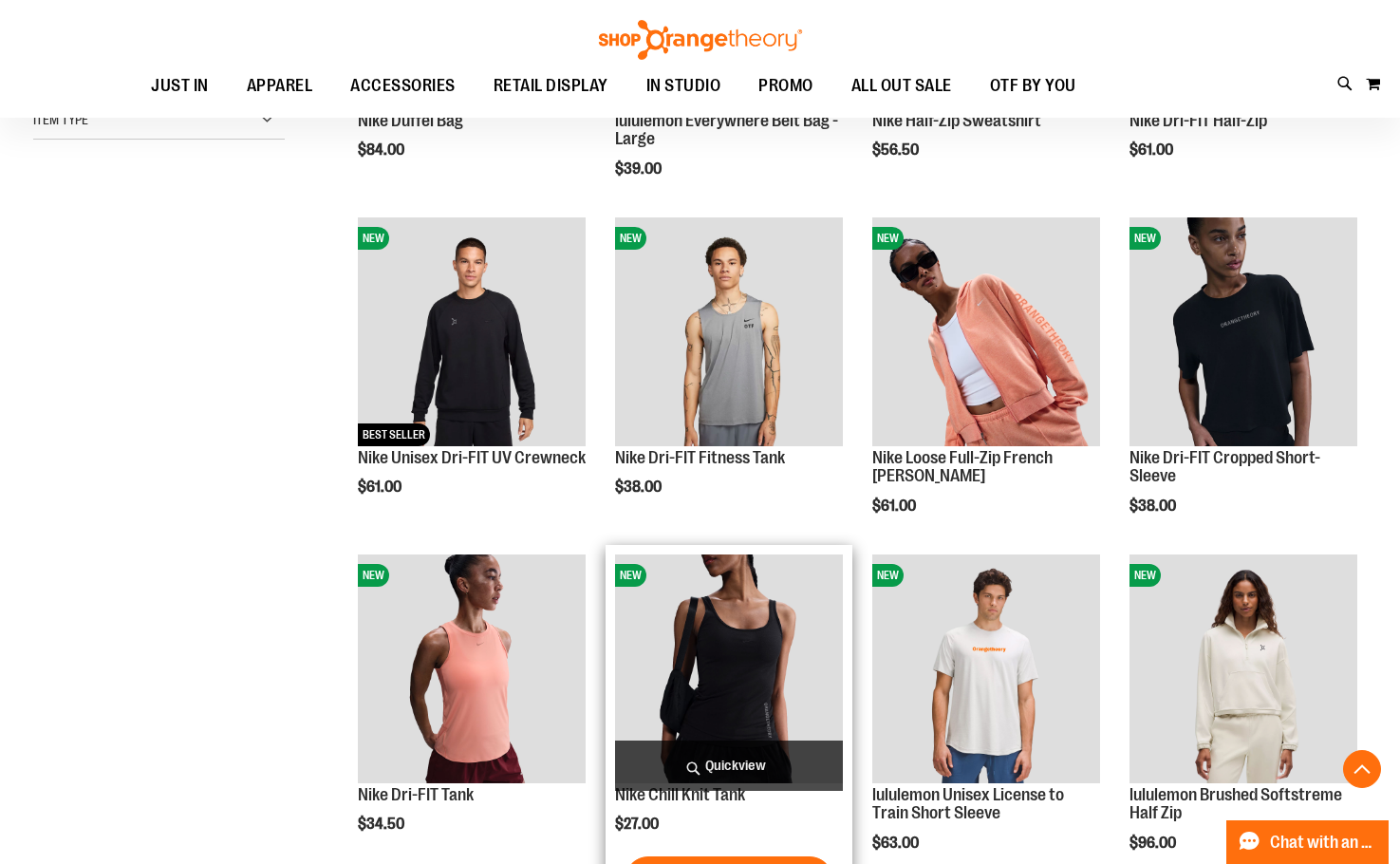
scroll to position [474, 0]
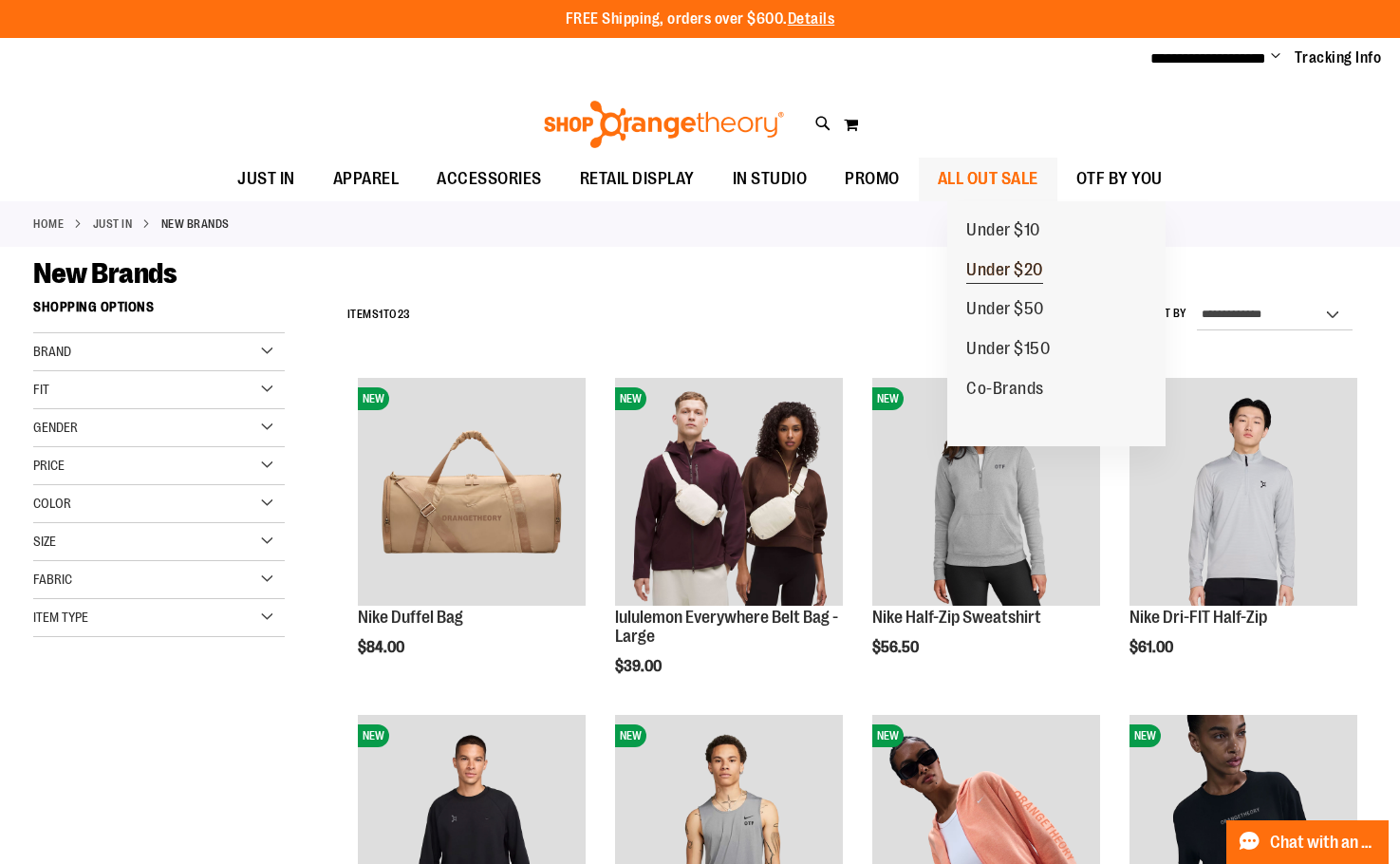
click at [1023, 277] on span "Under $20" at bounding box center [1005, 272] width 77 height 24
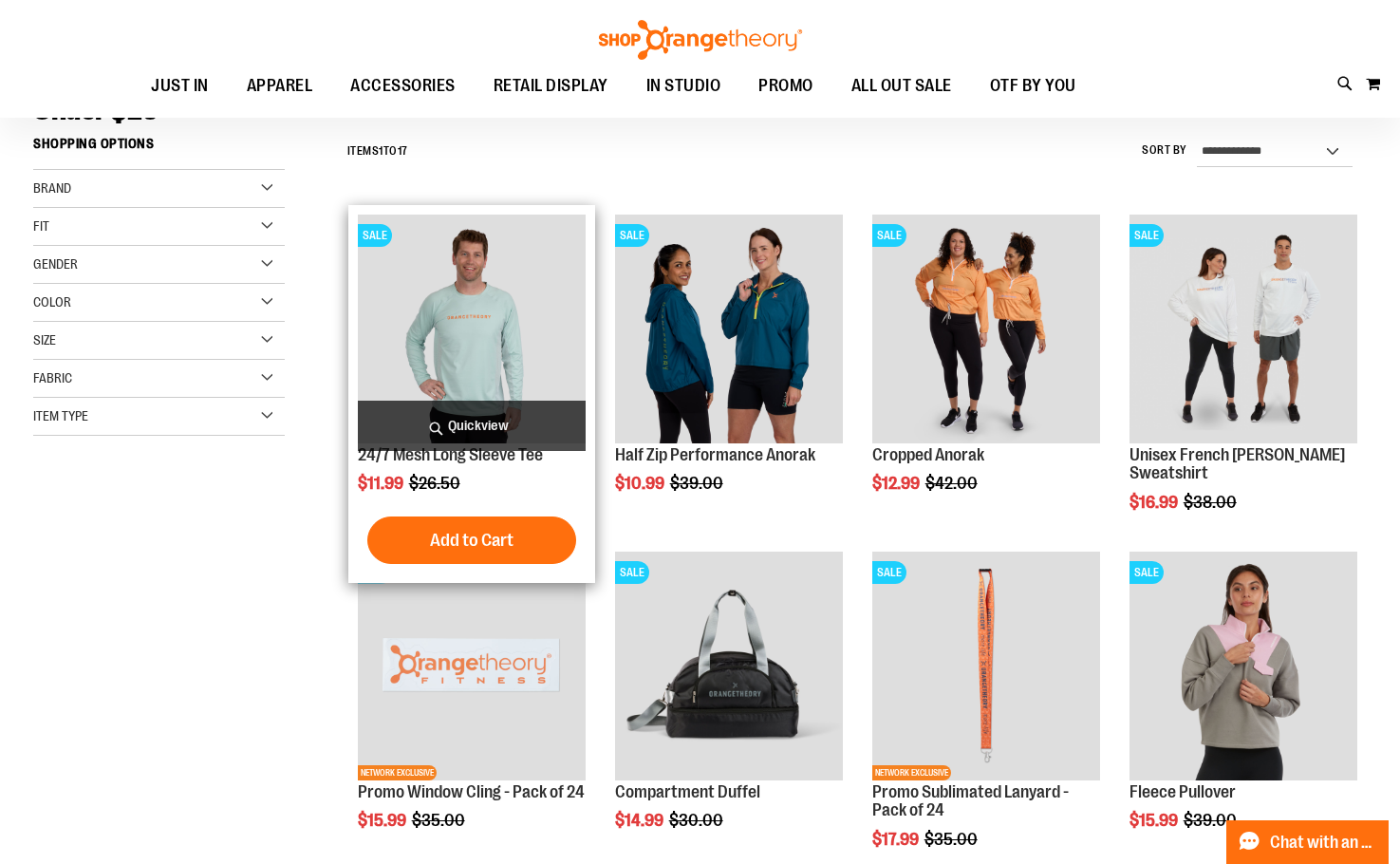
scroll to position [189, 0]
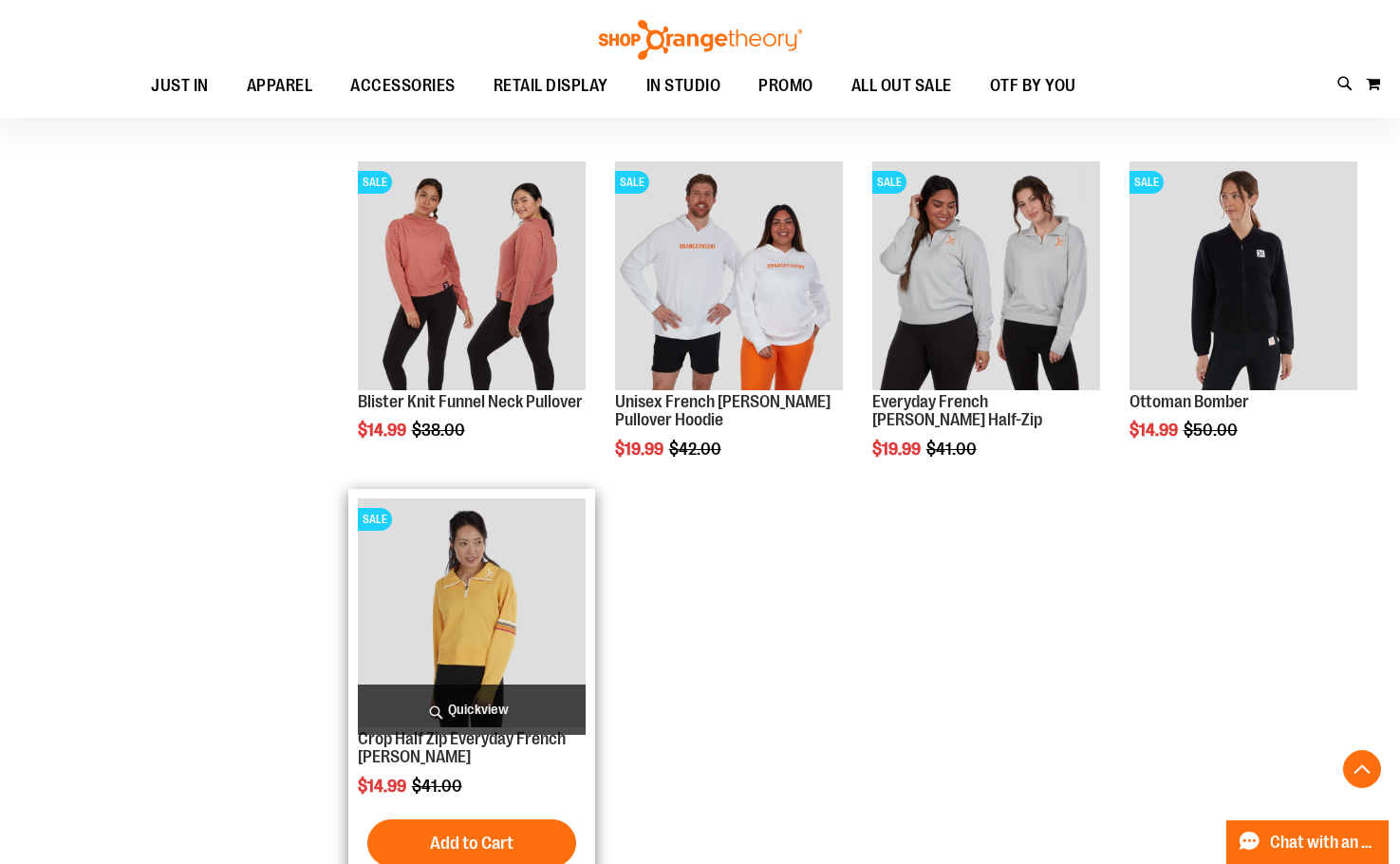
scroll to position [1234, 0]
